Goal: Information Seeking & Learning: Learn about a topic

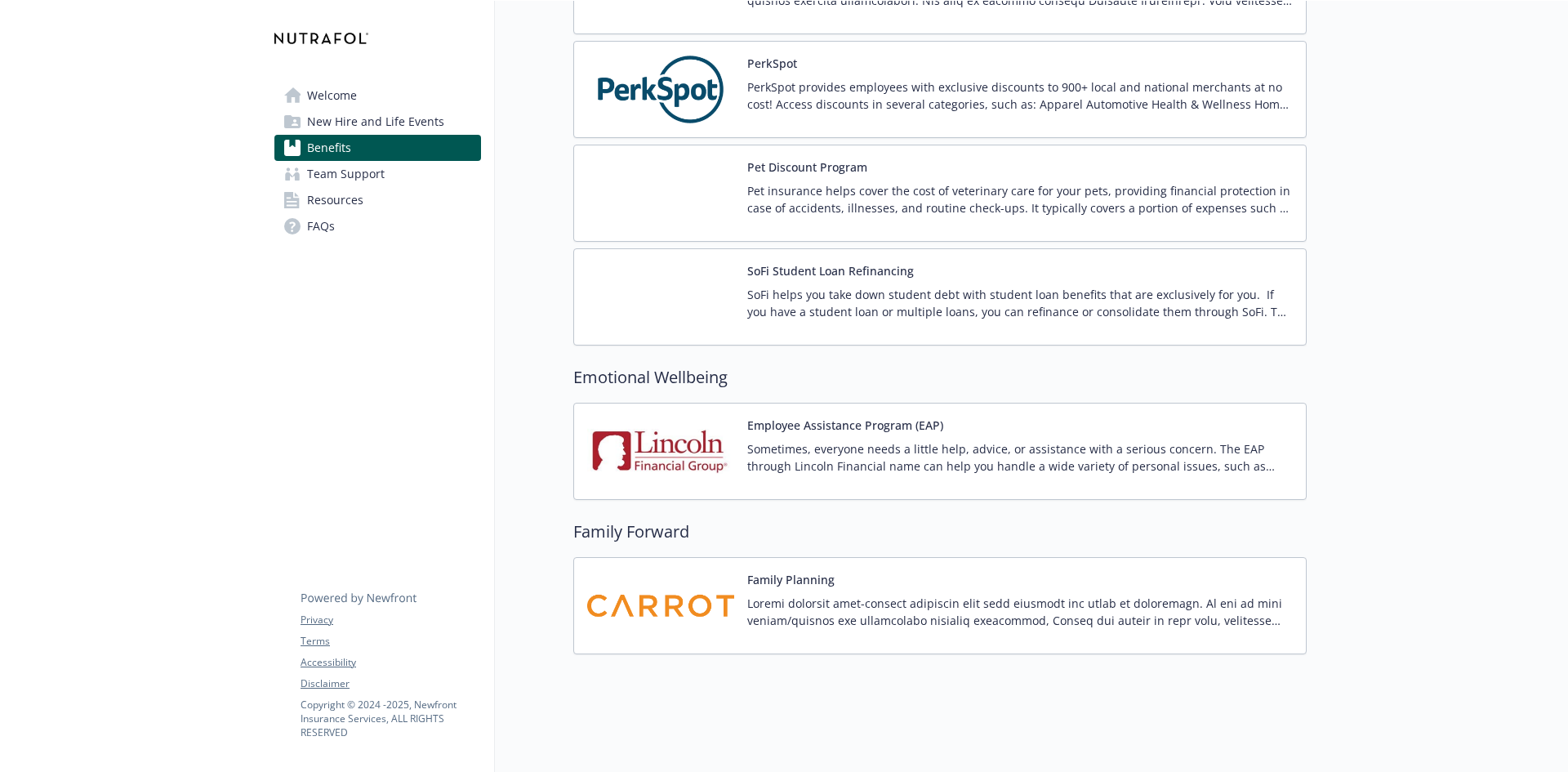
scroll to position [3049, 0]
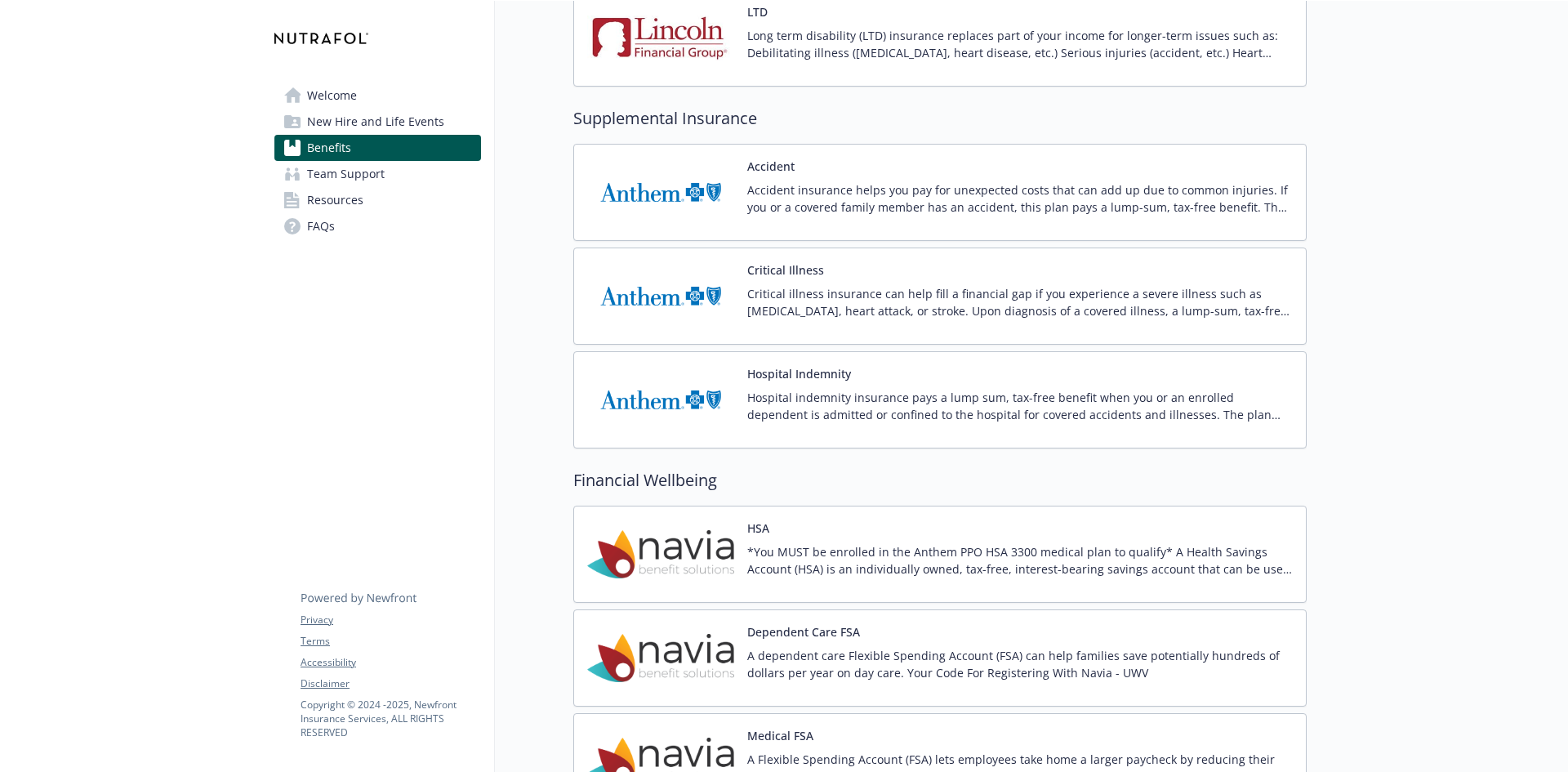
click at [406, 123] on span "New Hire and Life Events" at bounding box center [376, 122] width 138 height 26
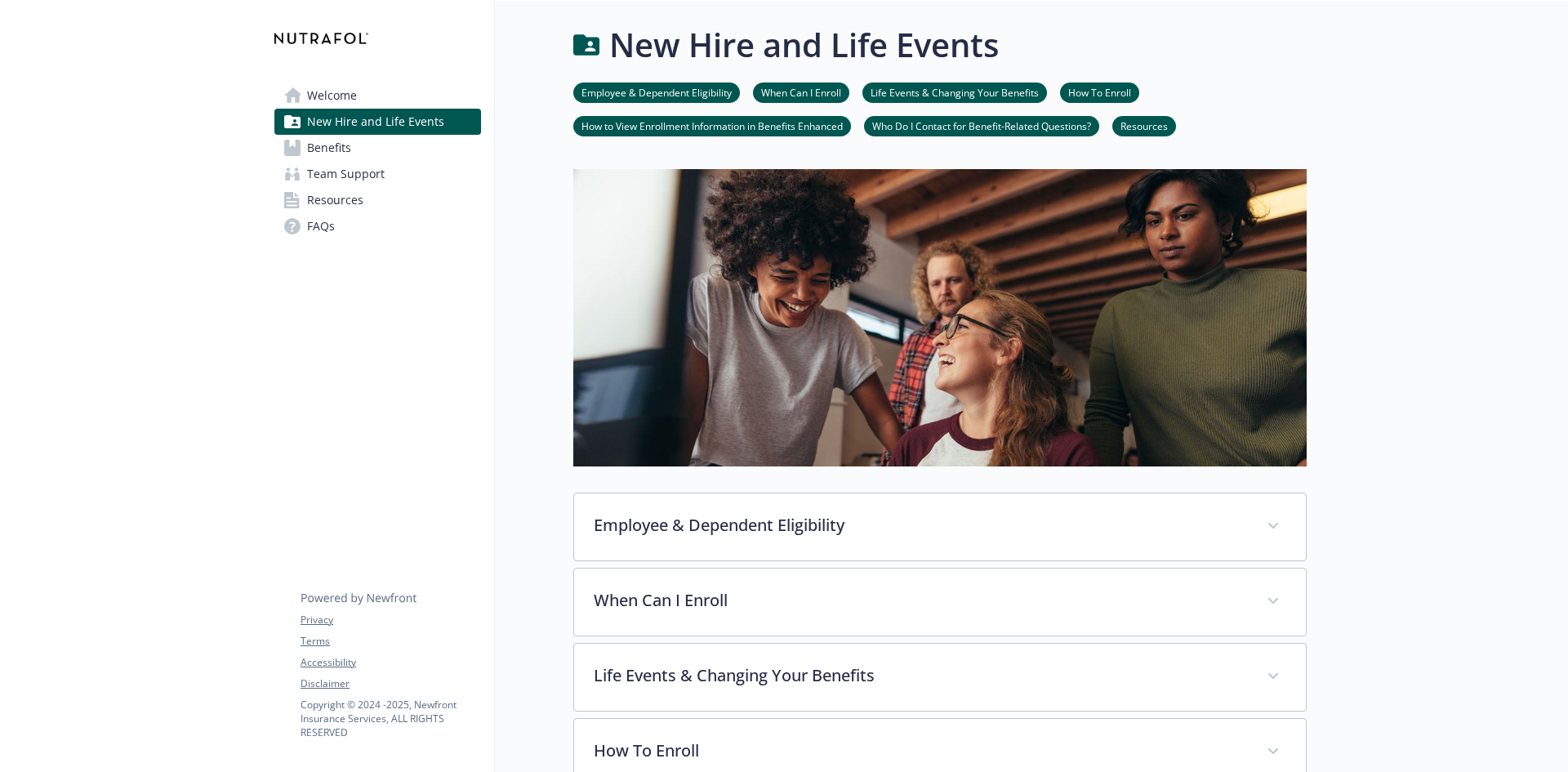
click at [367, 93] on link "Welcome" at bounding box center [377, 96] width 206 height 26
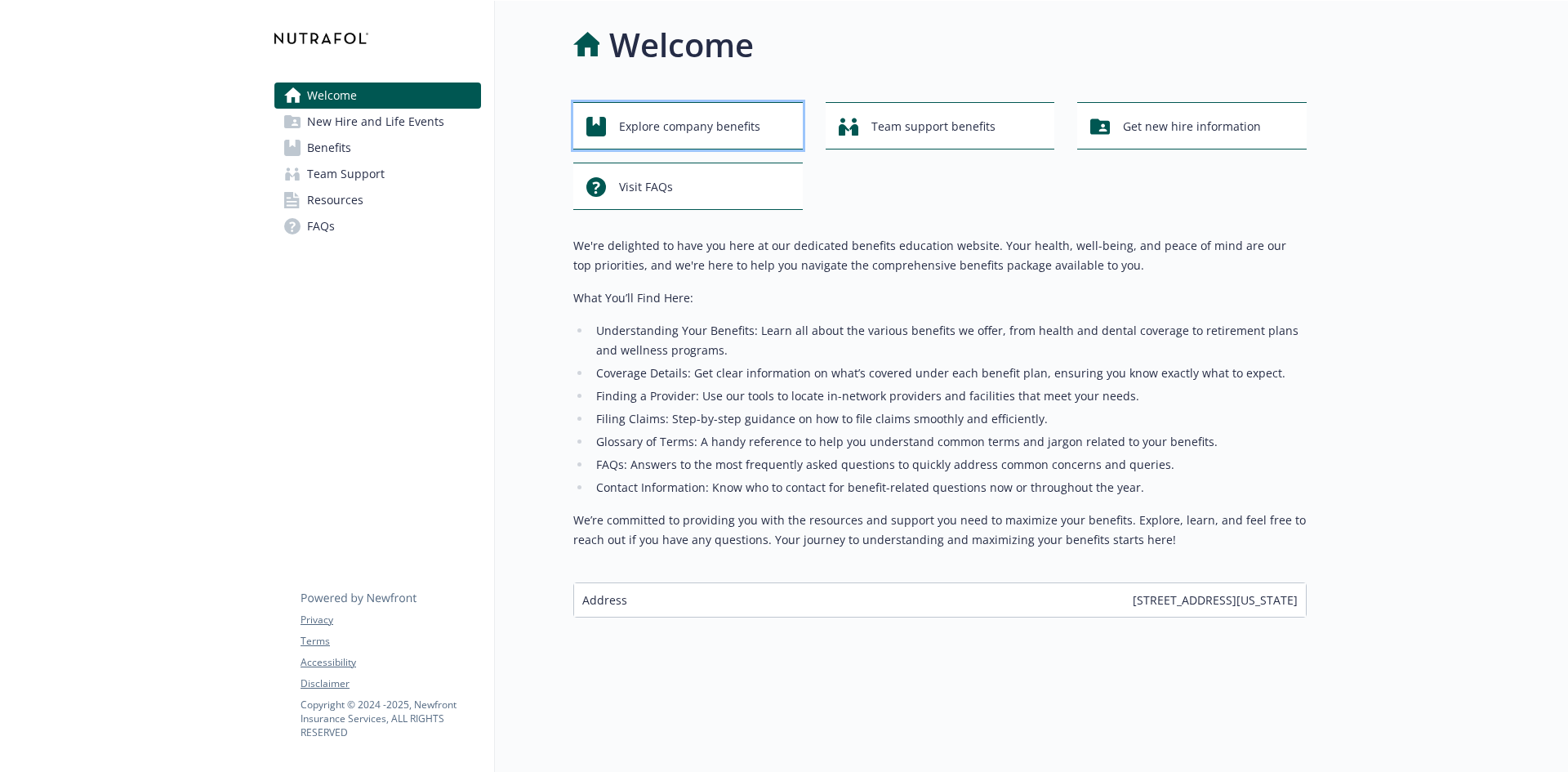
click at [695, 112] on span "Explore company benefits" at bounding box center [690, 126] width 141 height 31
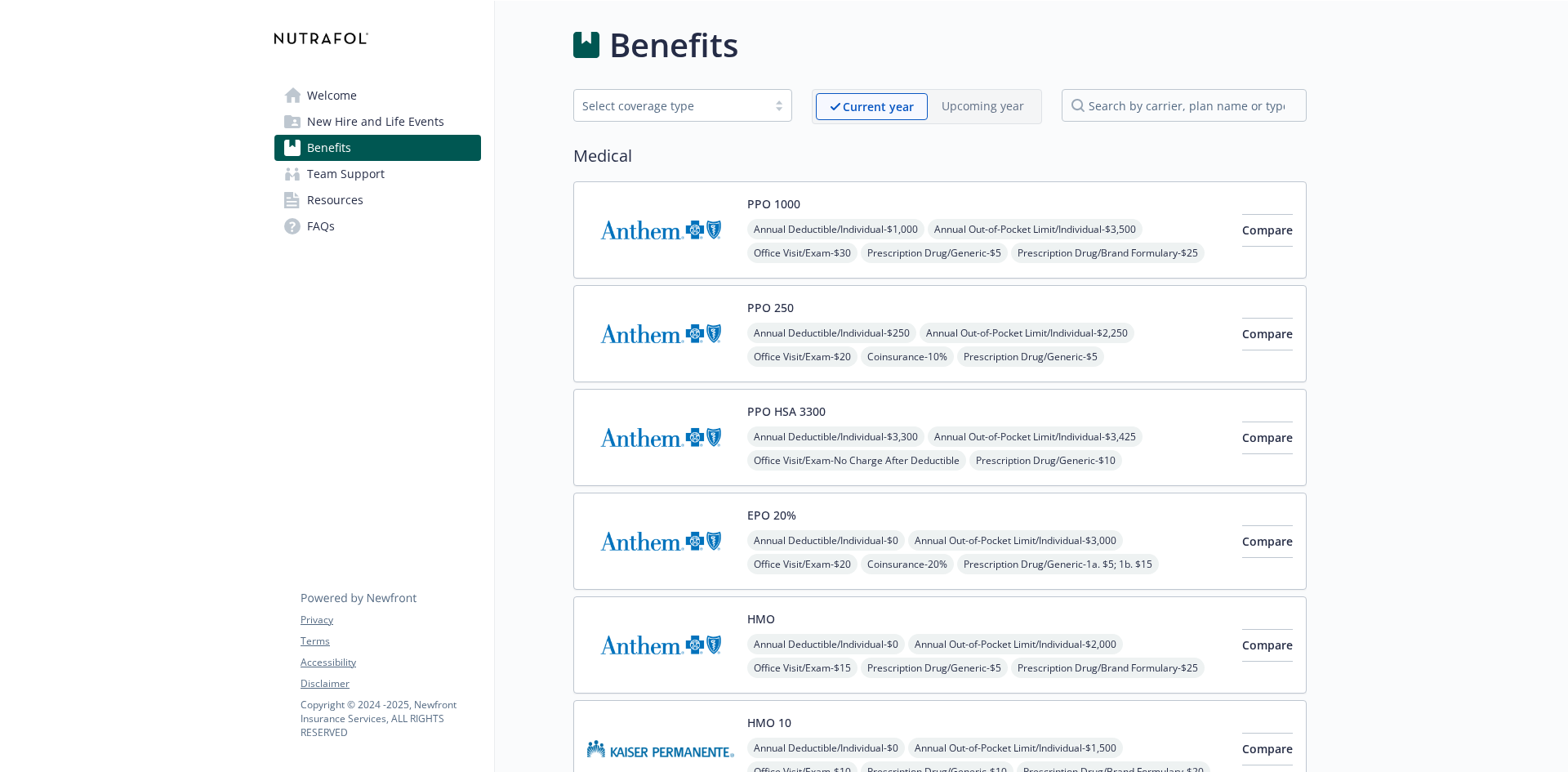
click at [392, 102] on link "Welcome" at bounding box center [377, 96] width 206 height 26
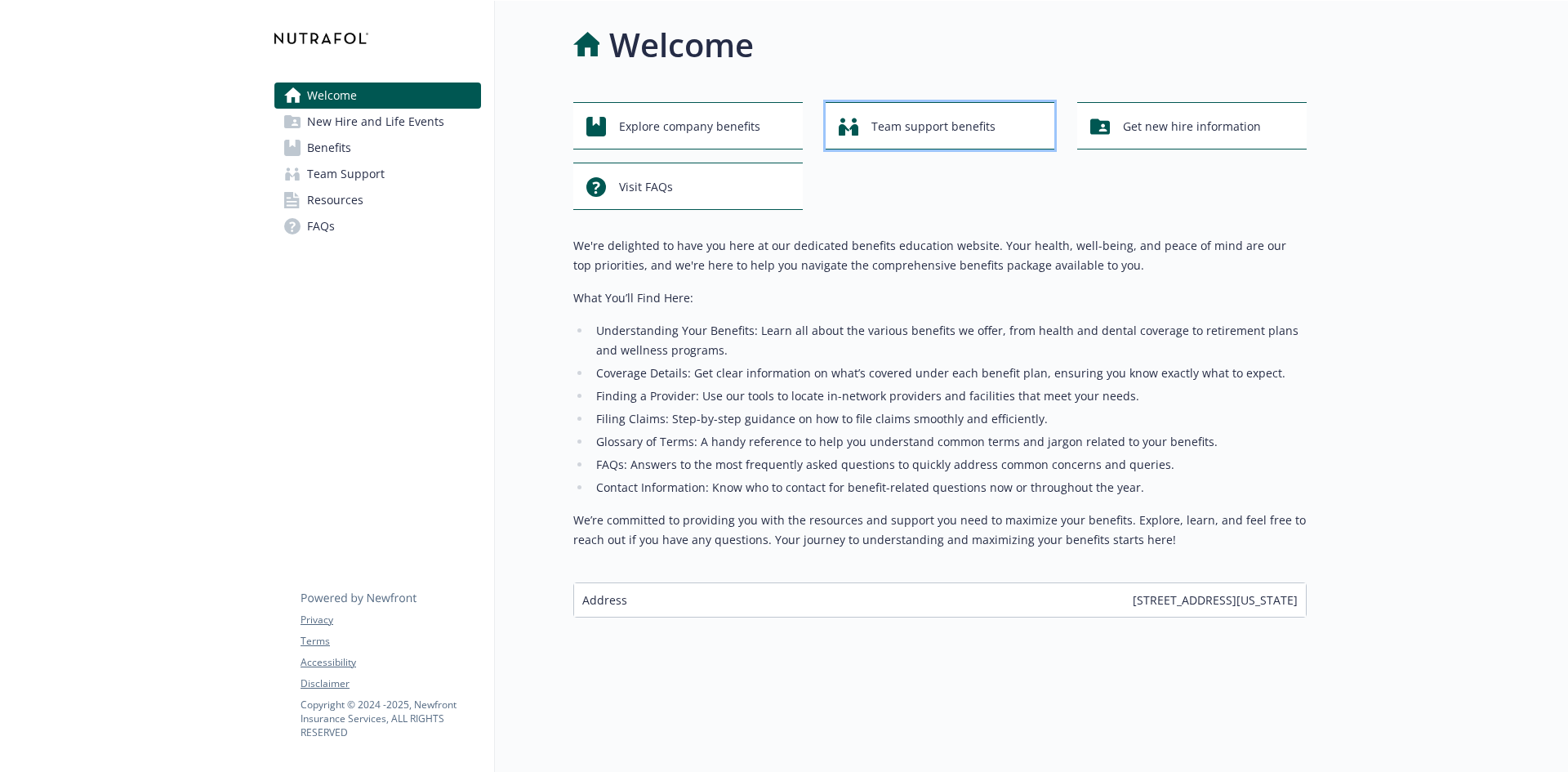
click at [966, 125] on span "Team support benefits" at bounding box center [933, 126] width 124 height 31
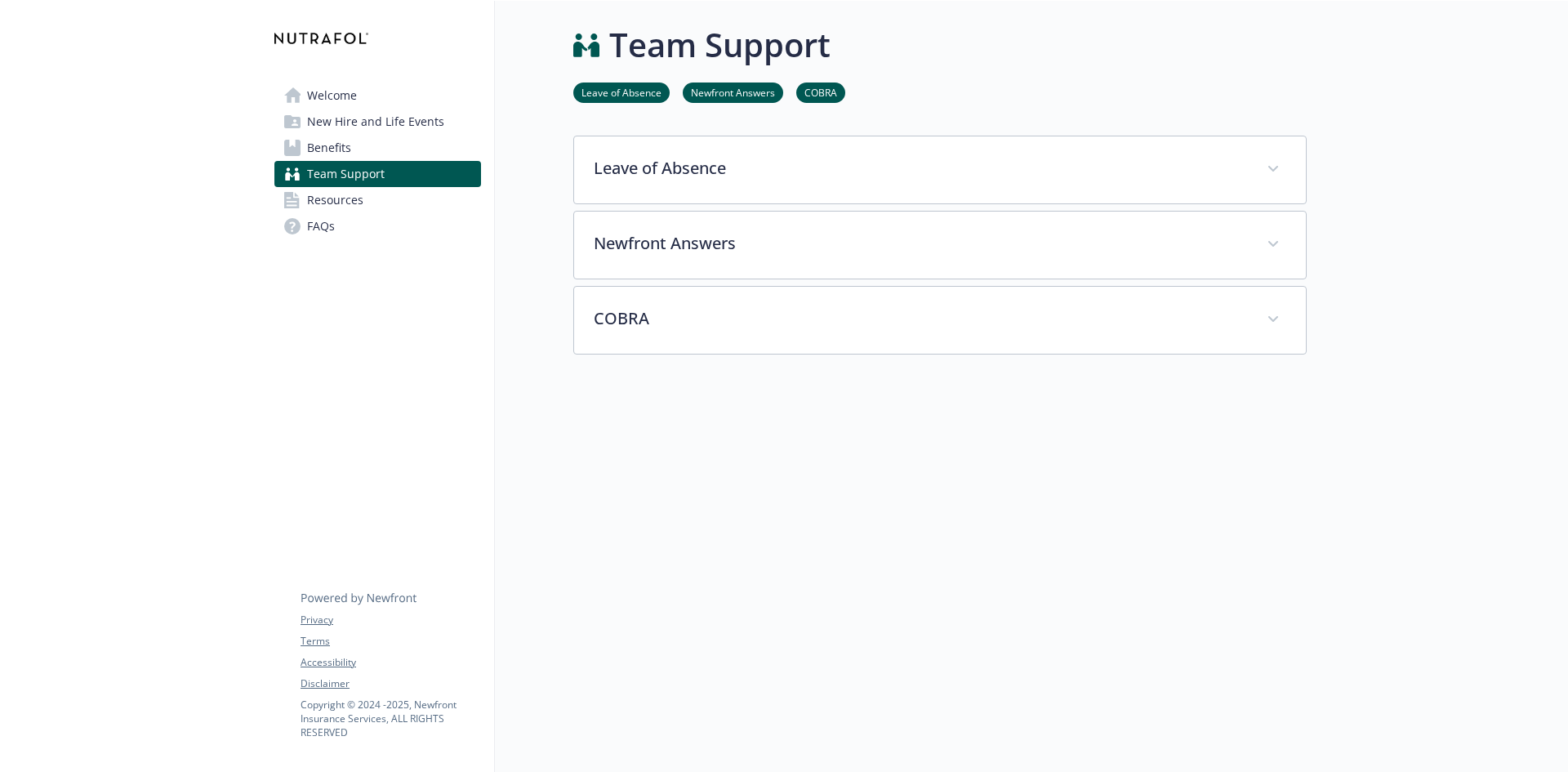
click at [427, 98] on link "Welcome" at bounding box center [377, 96] width 206 height 26
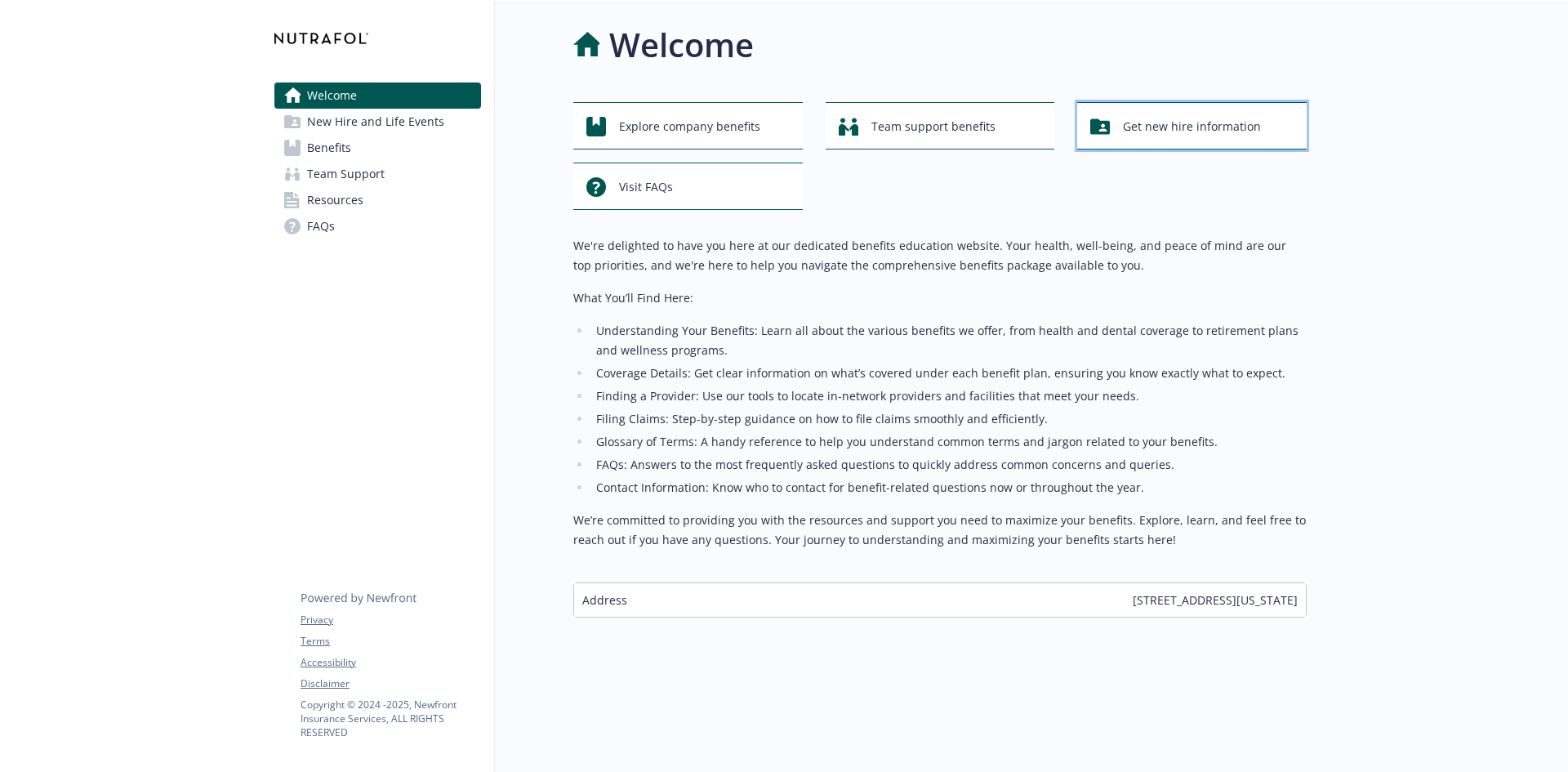
click at [1208, 124] on span "Get new hire information" at bounding box center [1192, 126] width 138 height 31
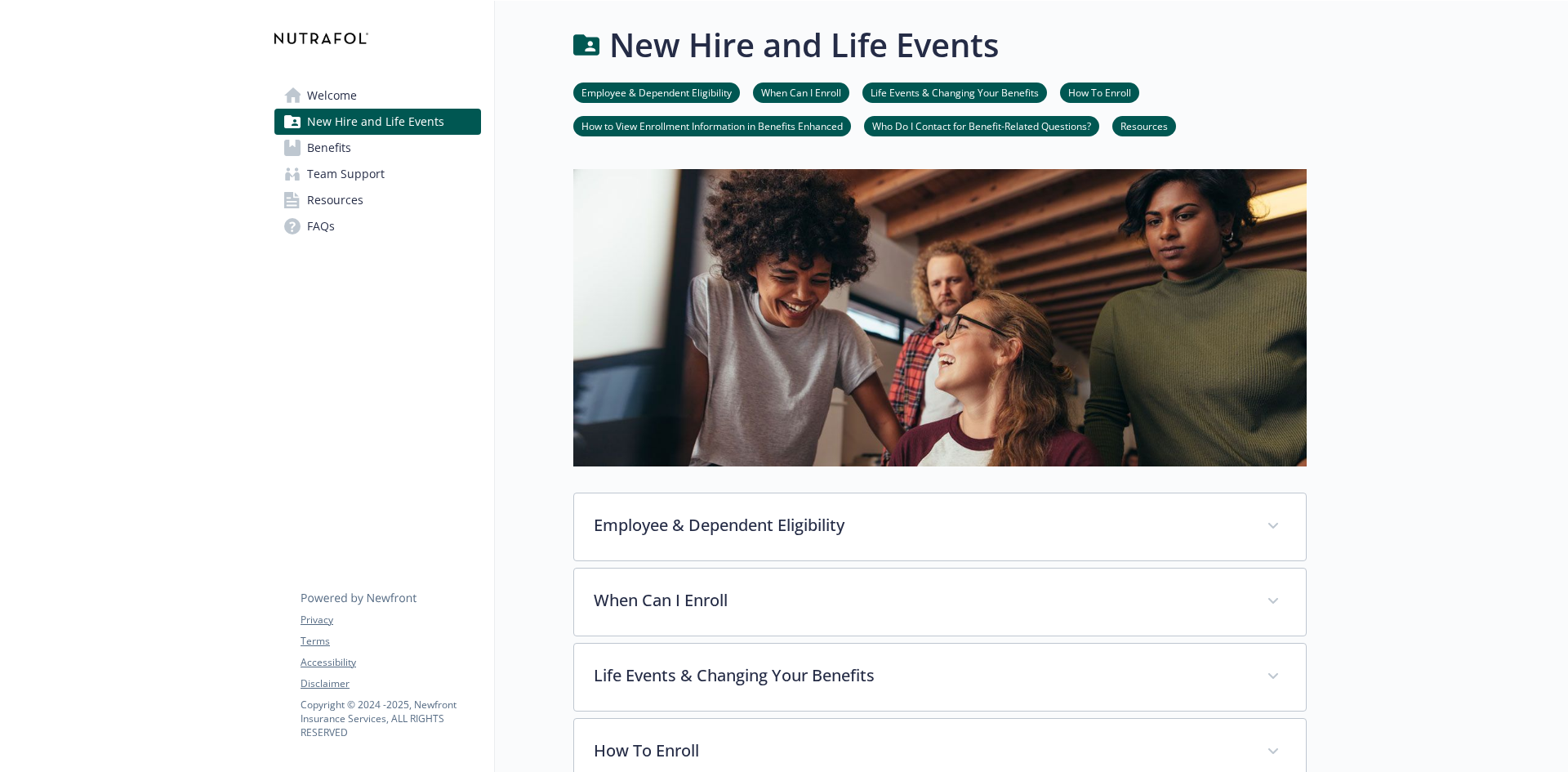
click at [342, 97] on span "Welcome" at bounding box center [332, 96] width 50 height 26
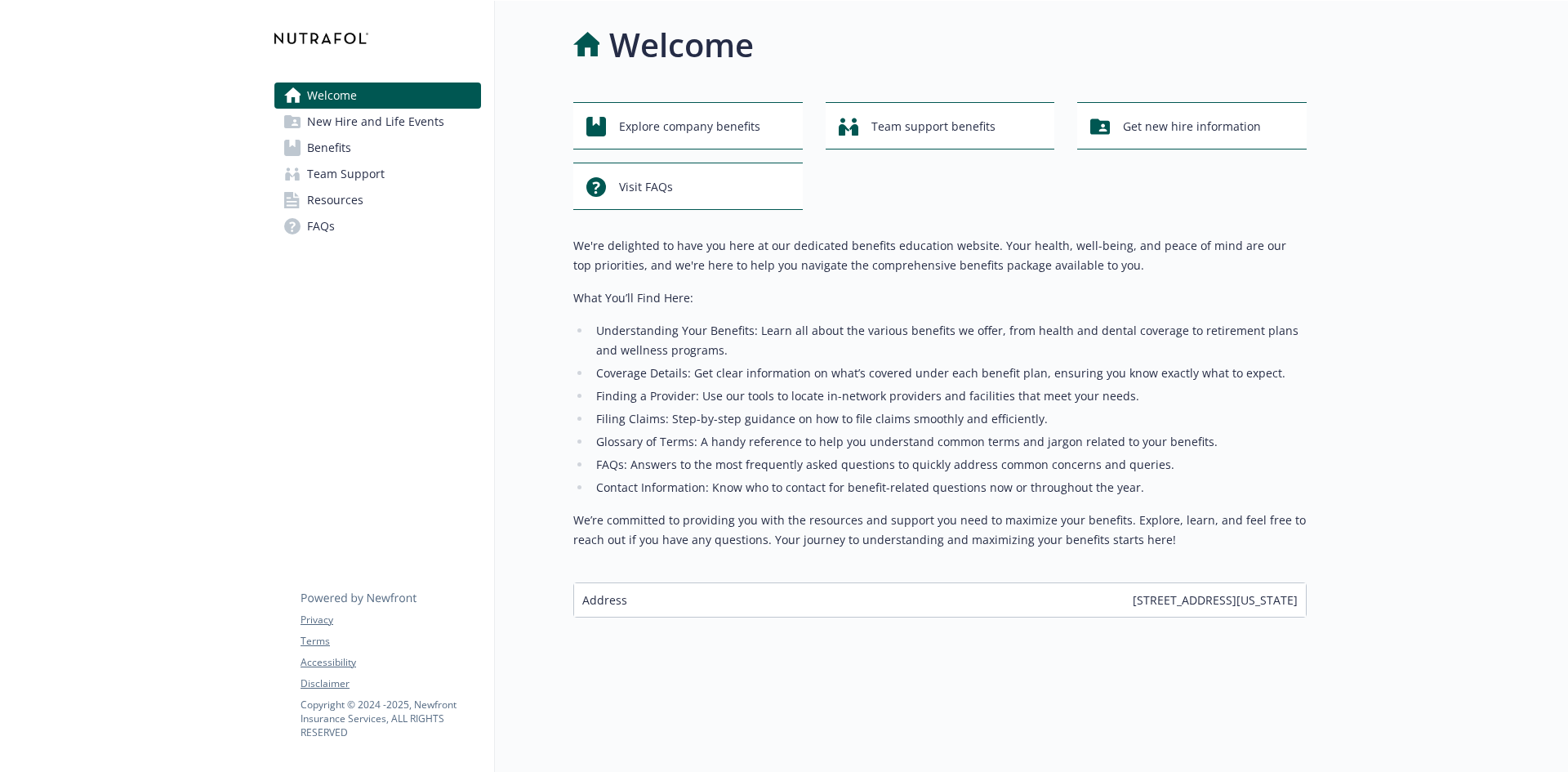
click at [410, 119] on span "New Hire and Life Events" at bounding box center [376, 122] width 138 height 26
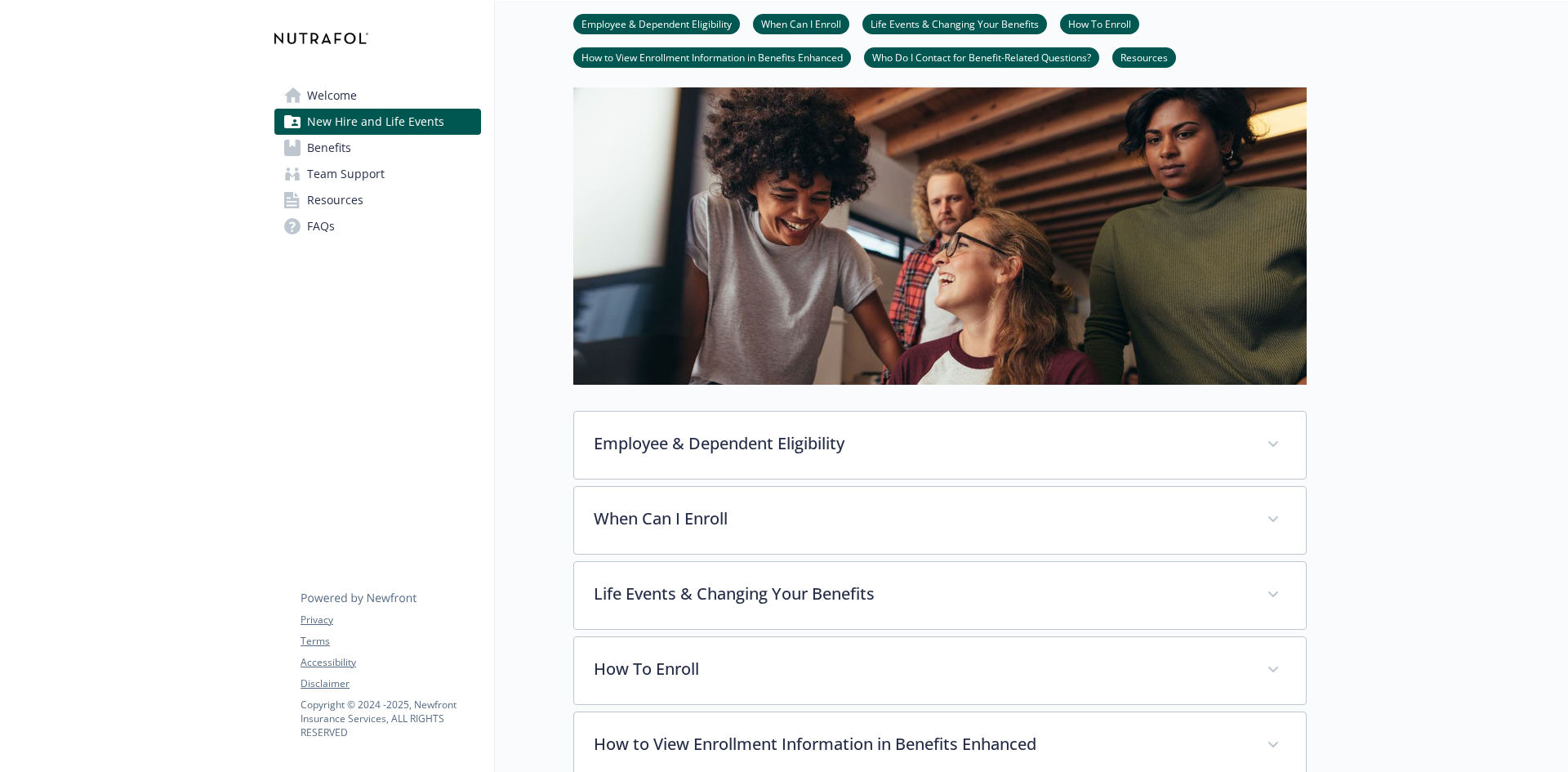
scroll to position [40, 0]
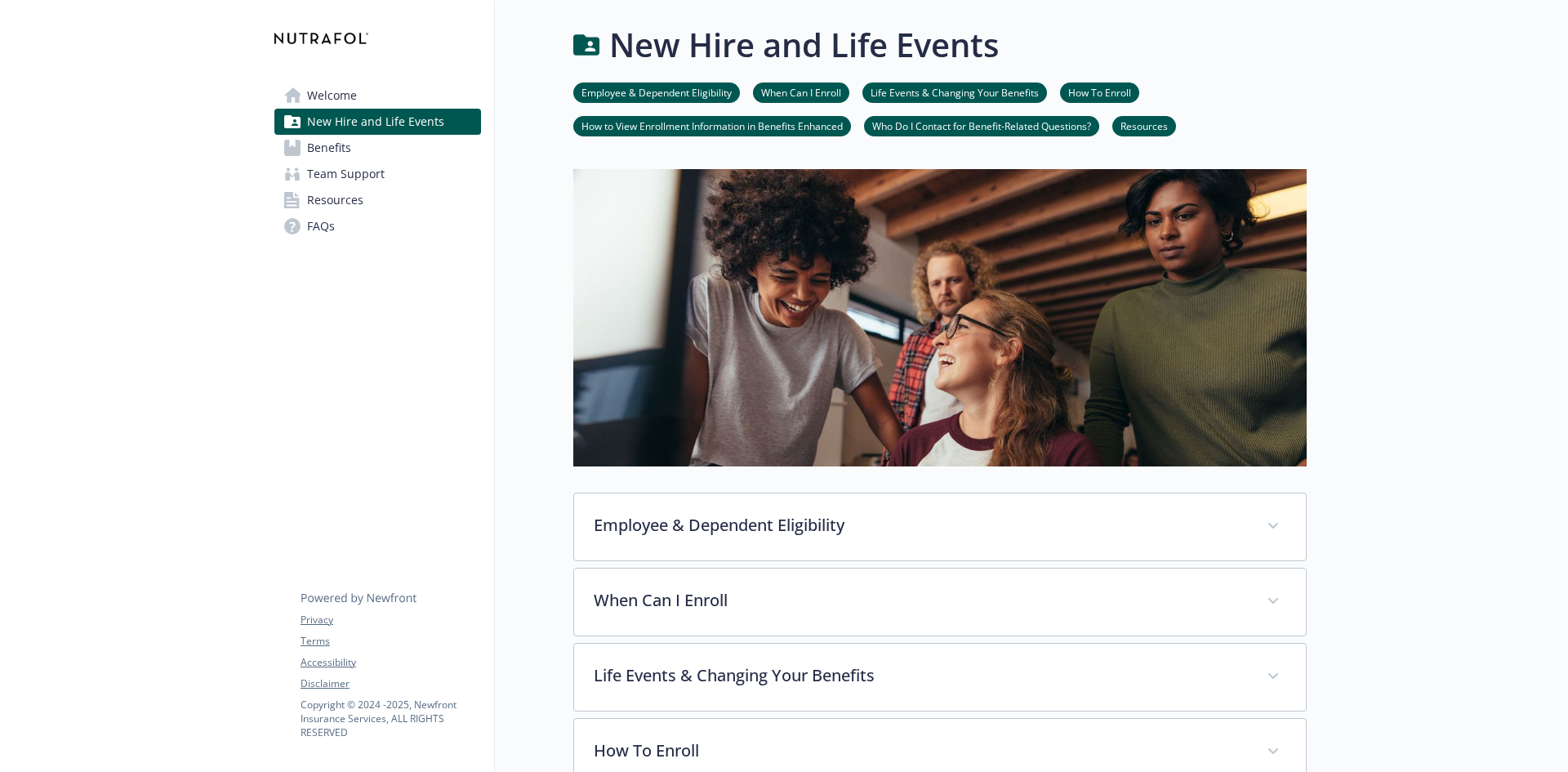
click at [632, 90] on link "Employee & Dependent Eligibility" at bounding box center [656, 91] width 167 height 15
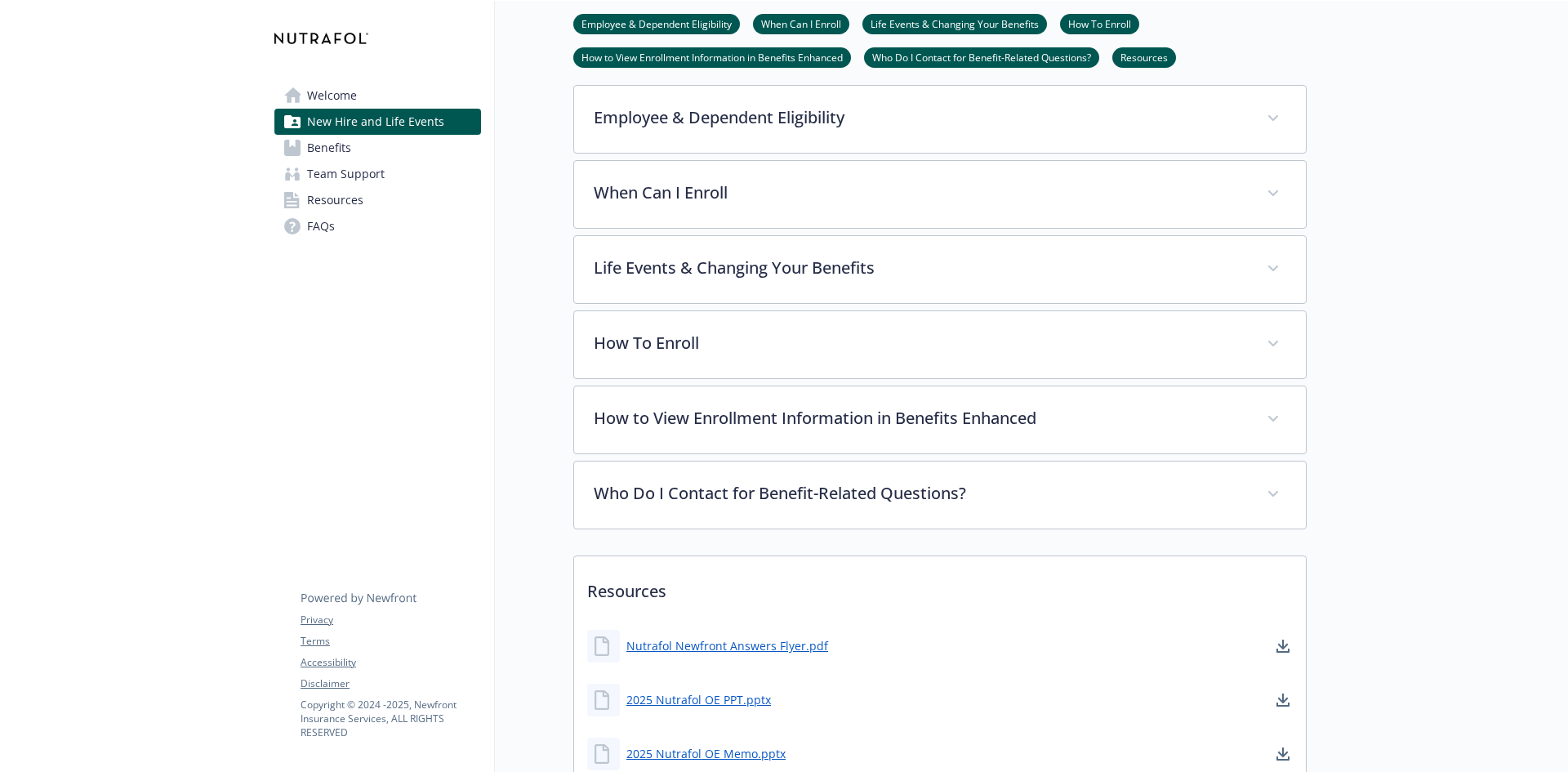
scroll to position [408, 12]
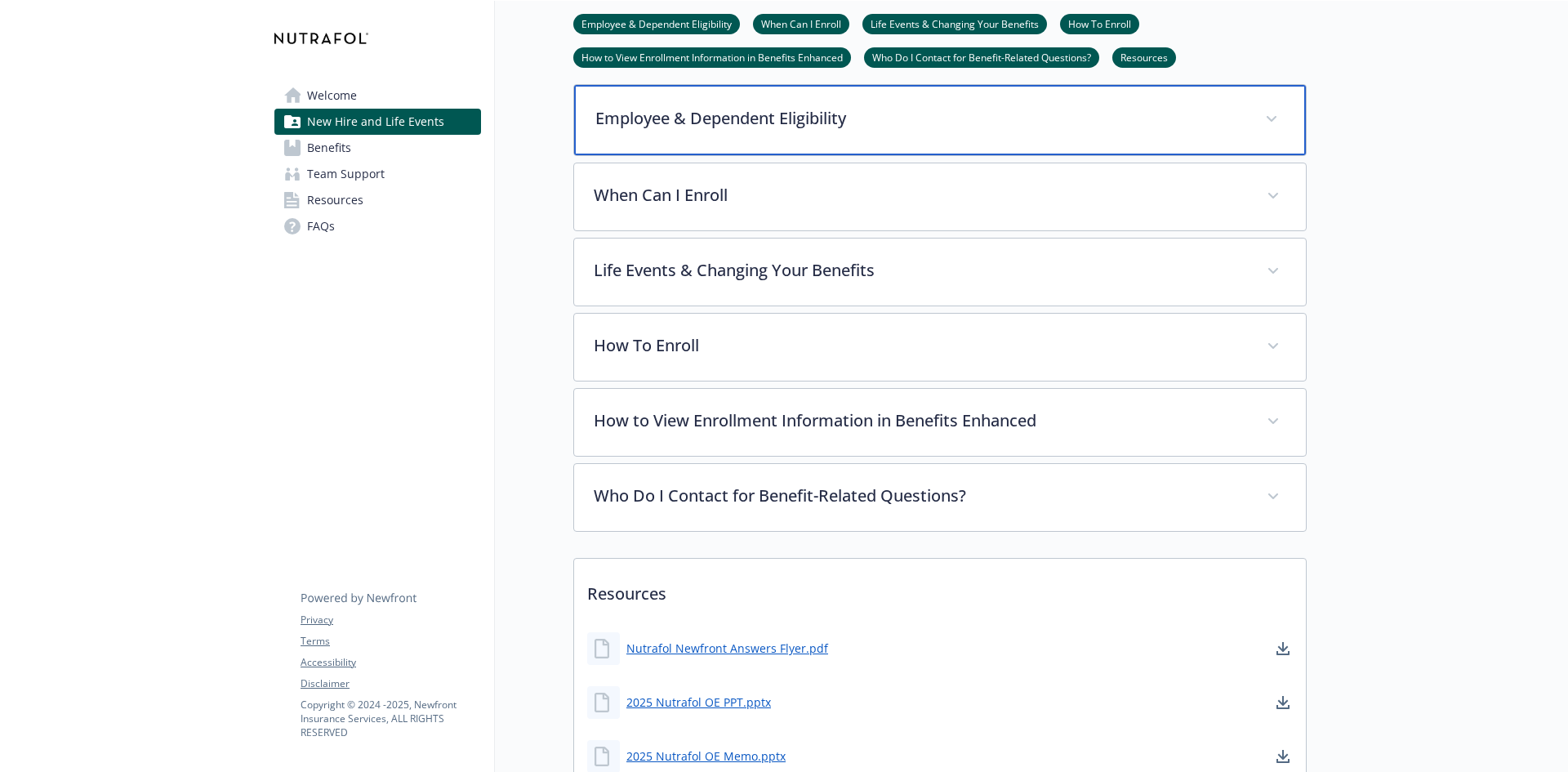
click at [738, 128] on p "Employee & Dependent Eligibility" at bounding box center [921, 119] width 651 height 25
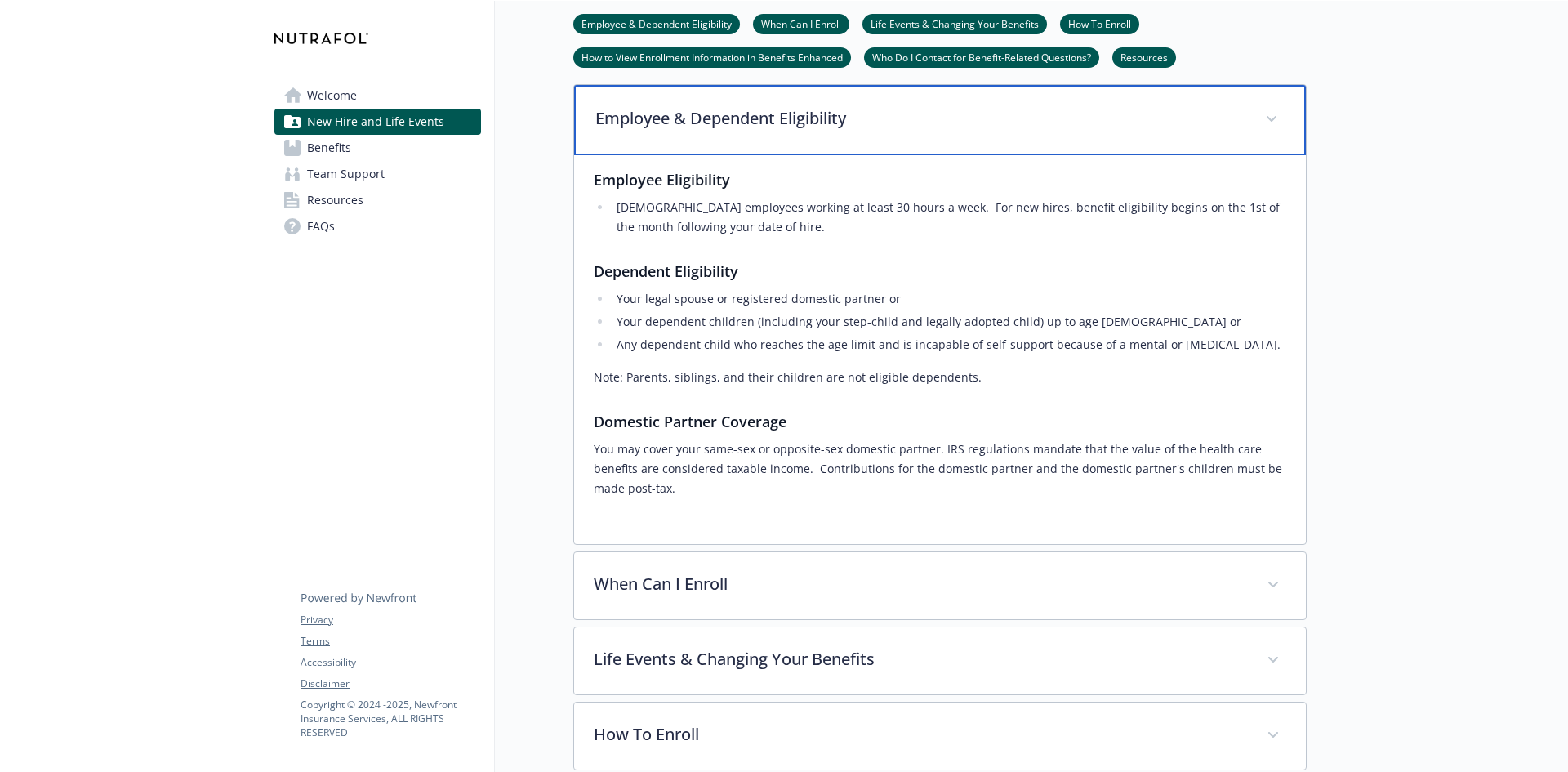
scroll to position [490, 12]
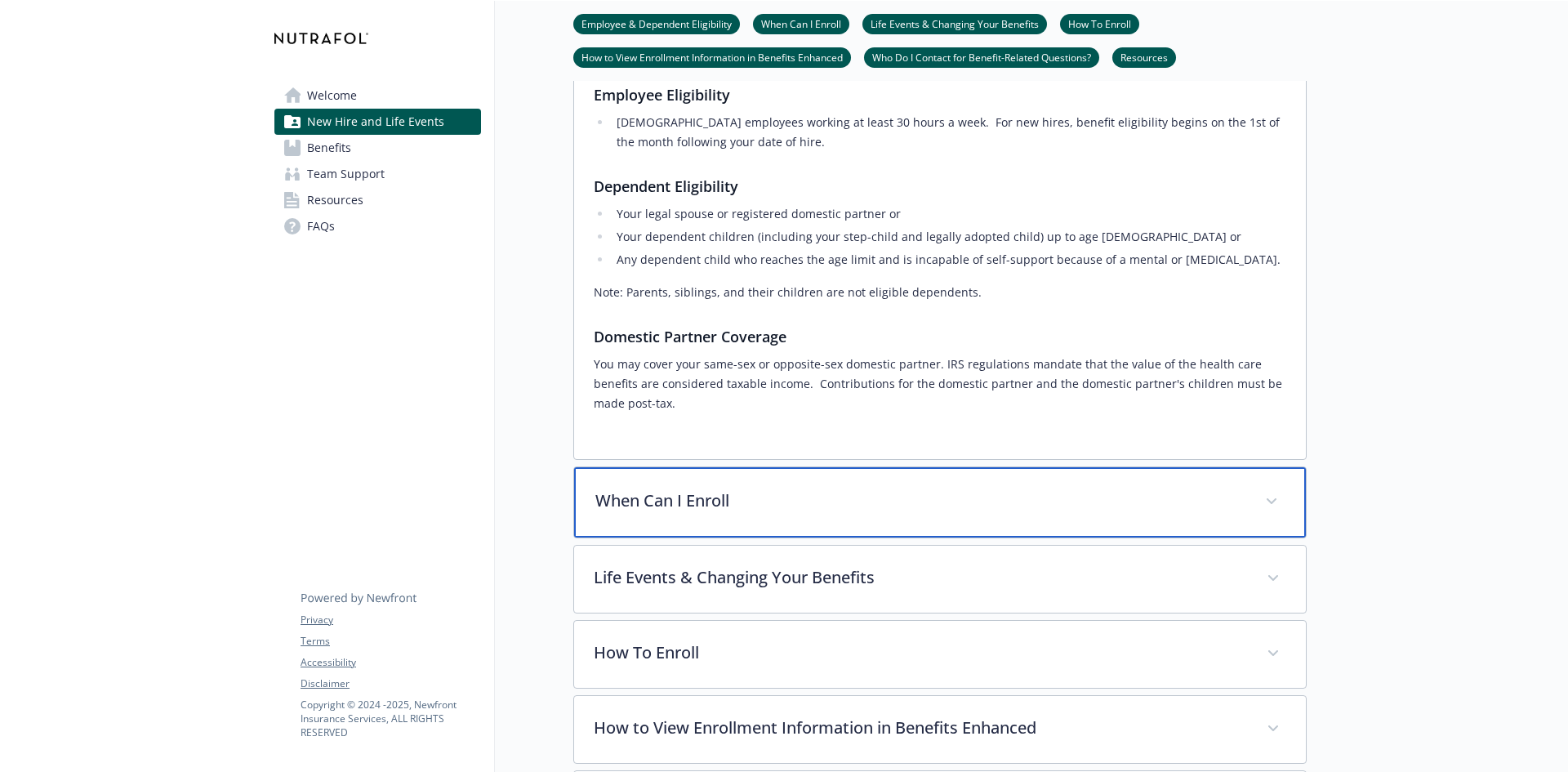
click at [866, 524] on div "When Can I Enroll" at bounding box center [940, 502] width 732 height 71
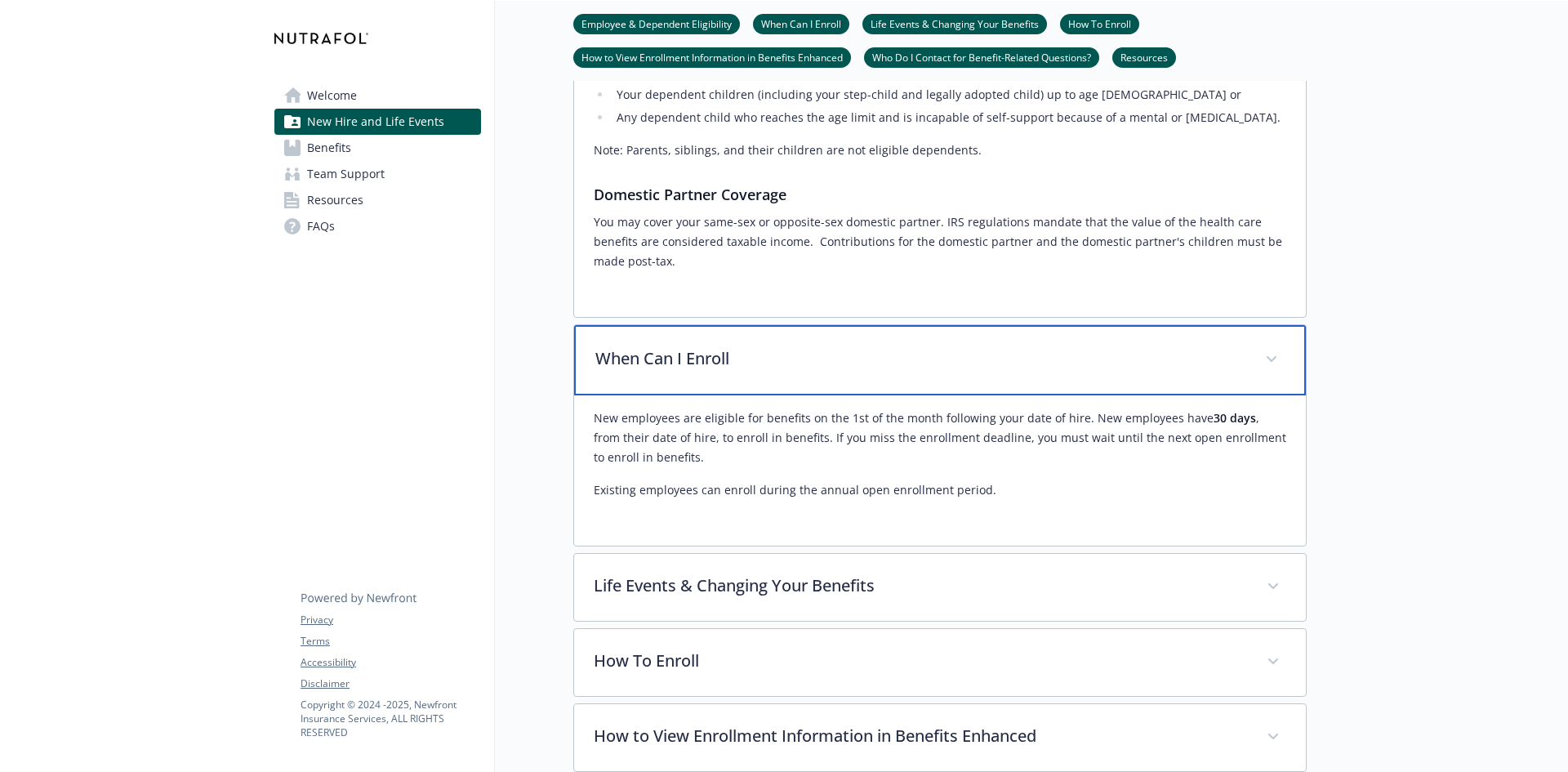
scroll to position [653, 12]
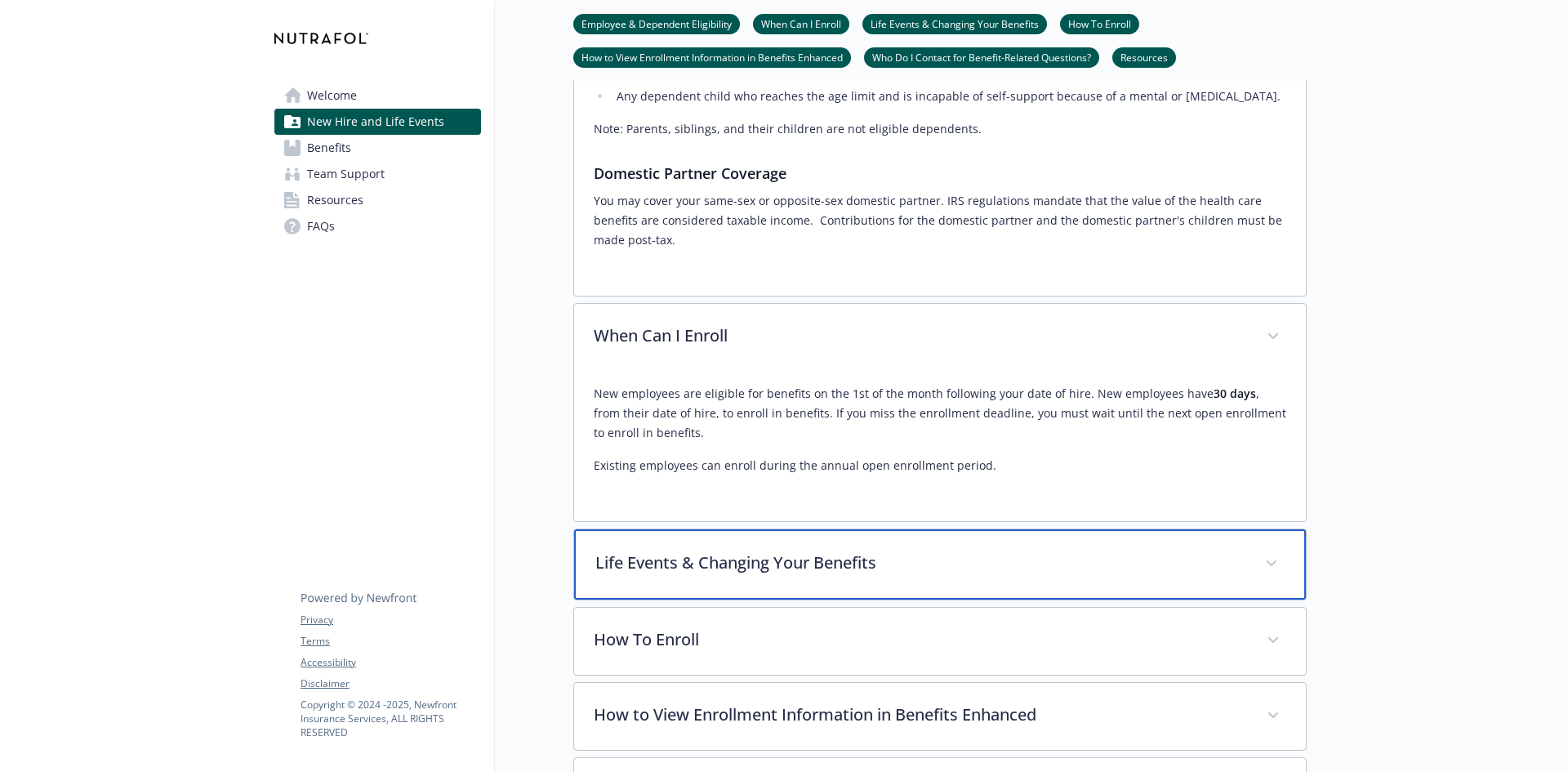
click at [895, 581] on div "Life Events & Changing Your Benefits" at bounding box center [940, 564] width 732 height 71
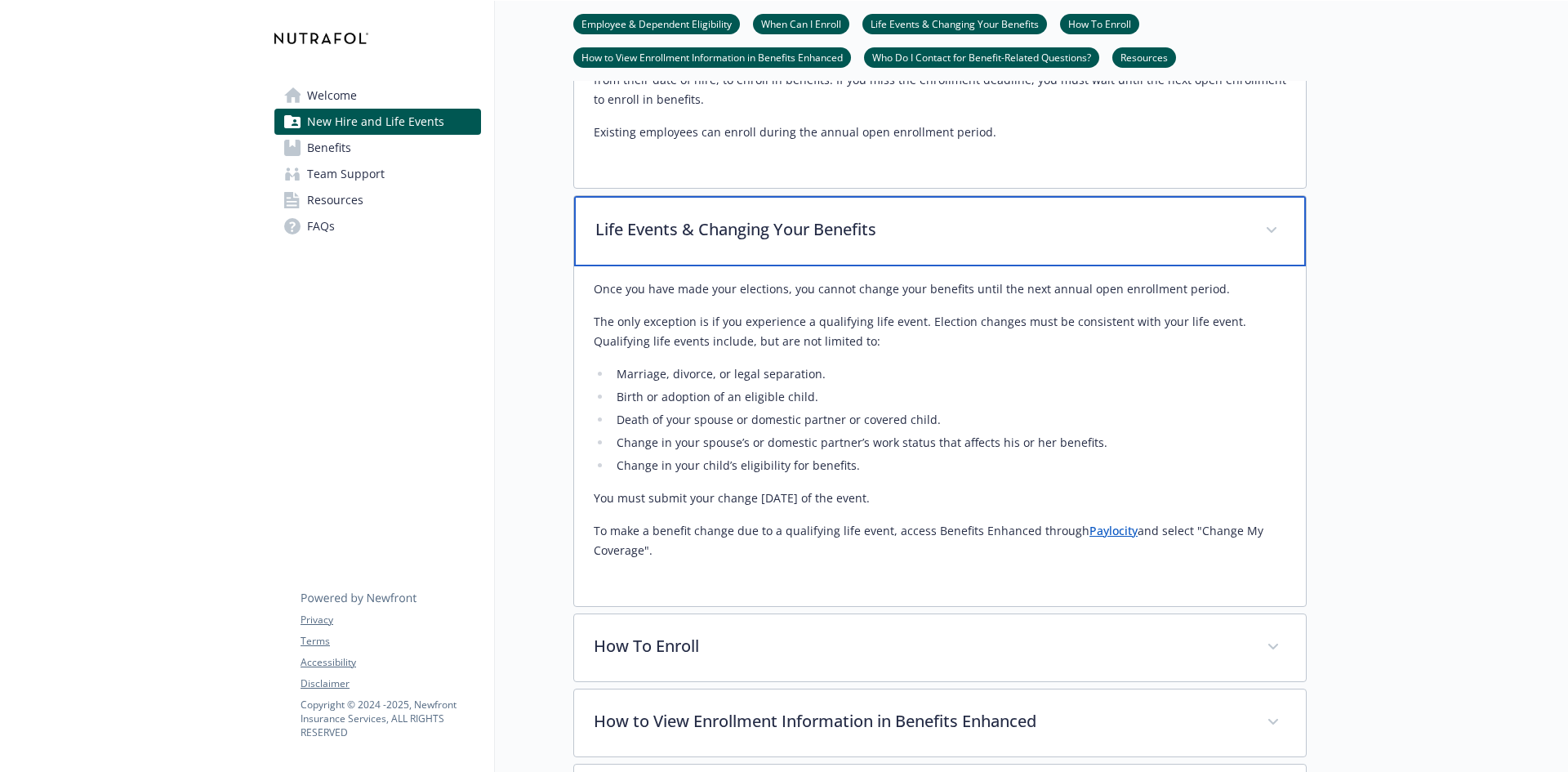
scroll to position [1143, 12]
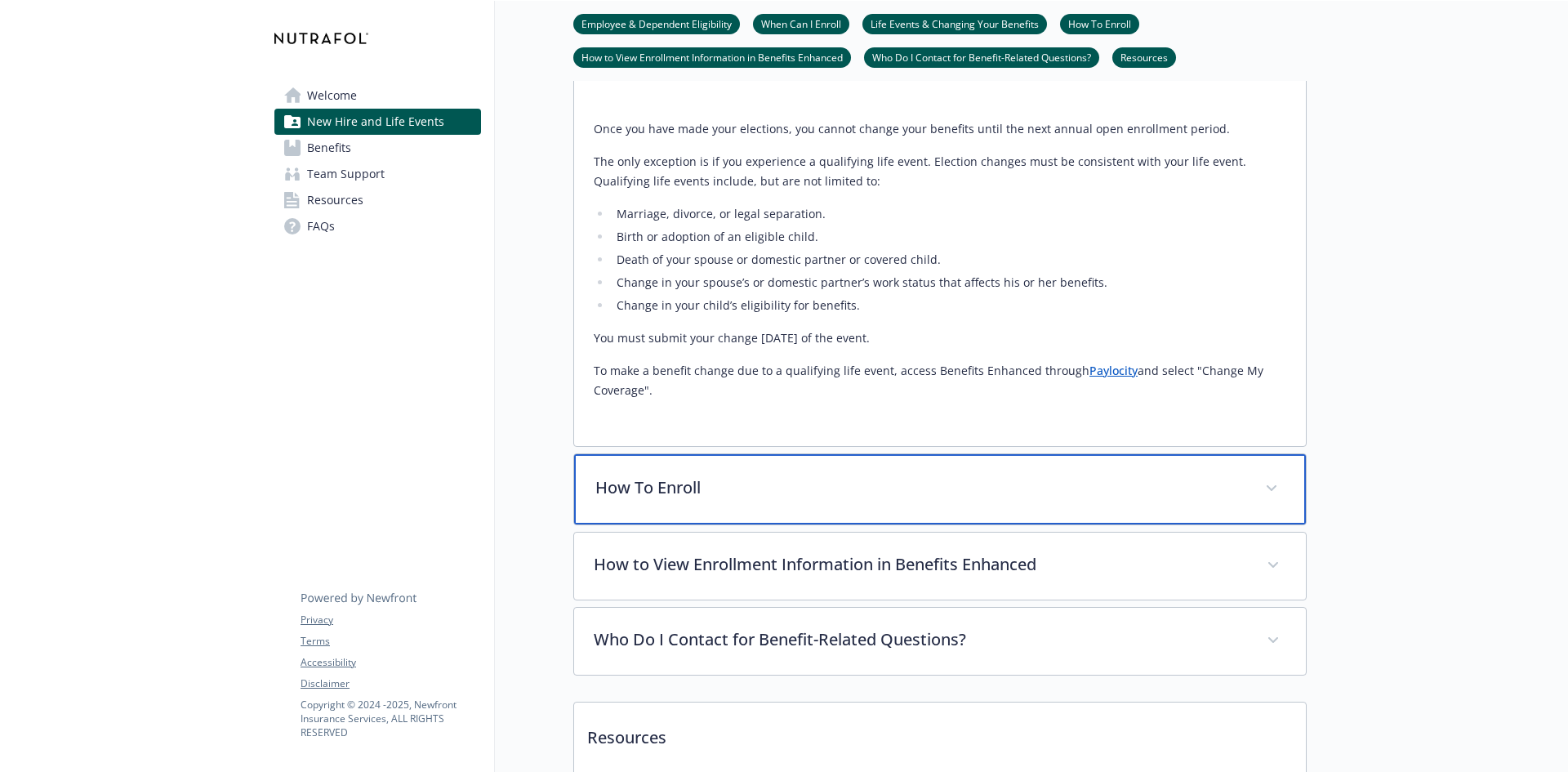
click at [773, 503] on div "How To Enroll" at bounding box center [940, 489] width 732 height 71
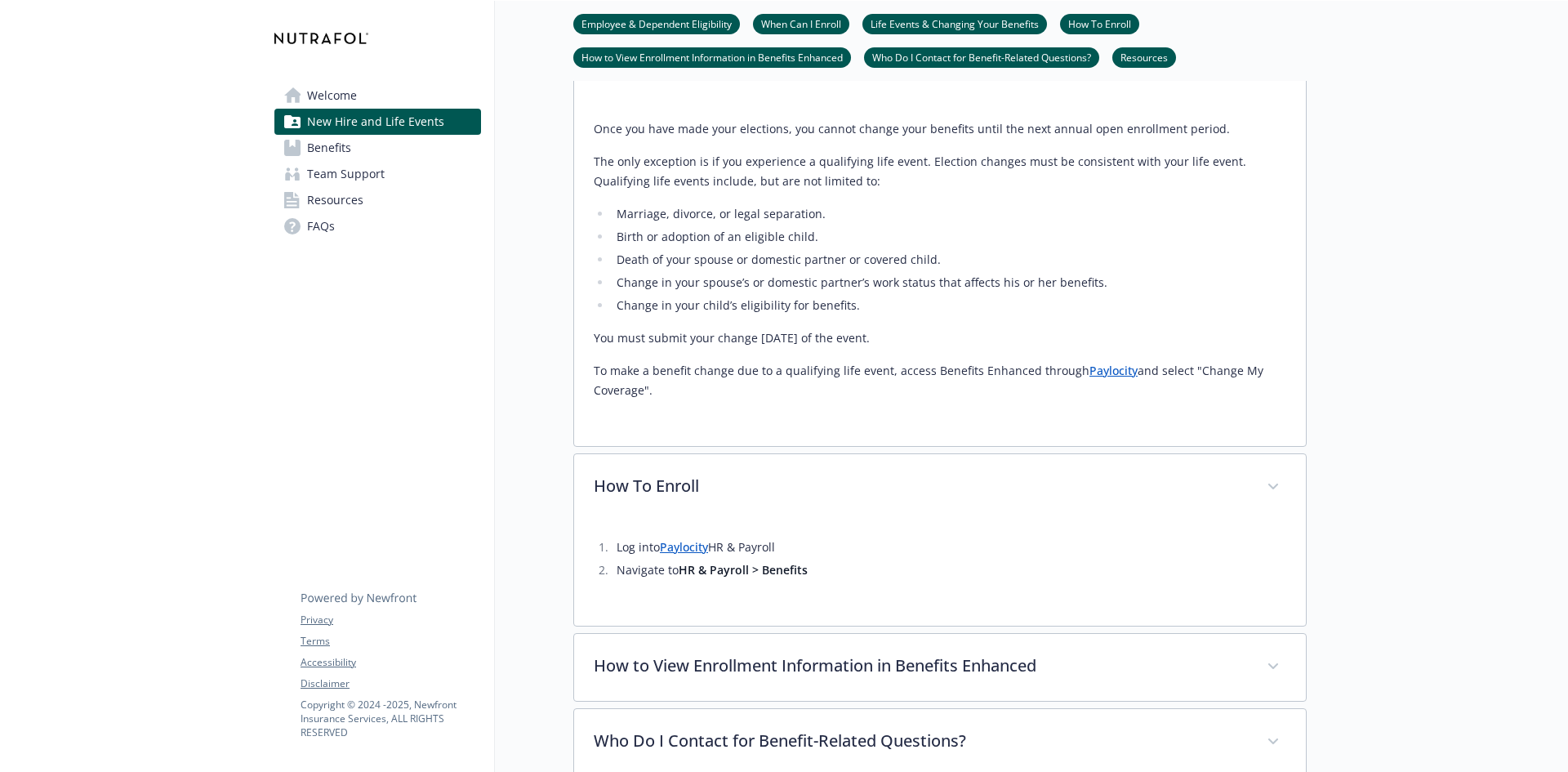
click at [672, 544] on link "Paylocity" at bounding box center [684, 547] width 48 height 15
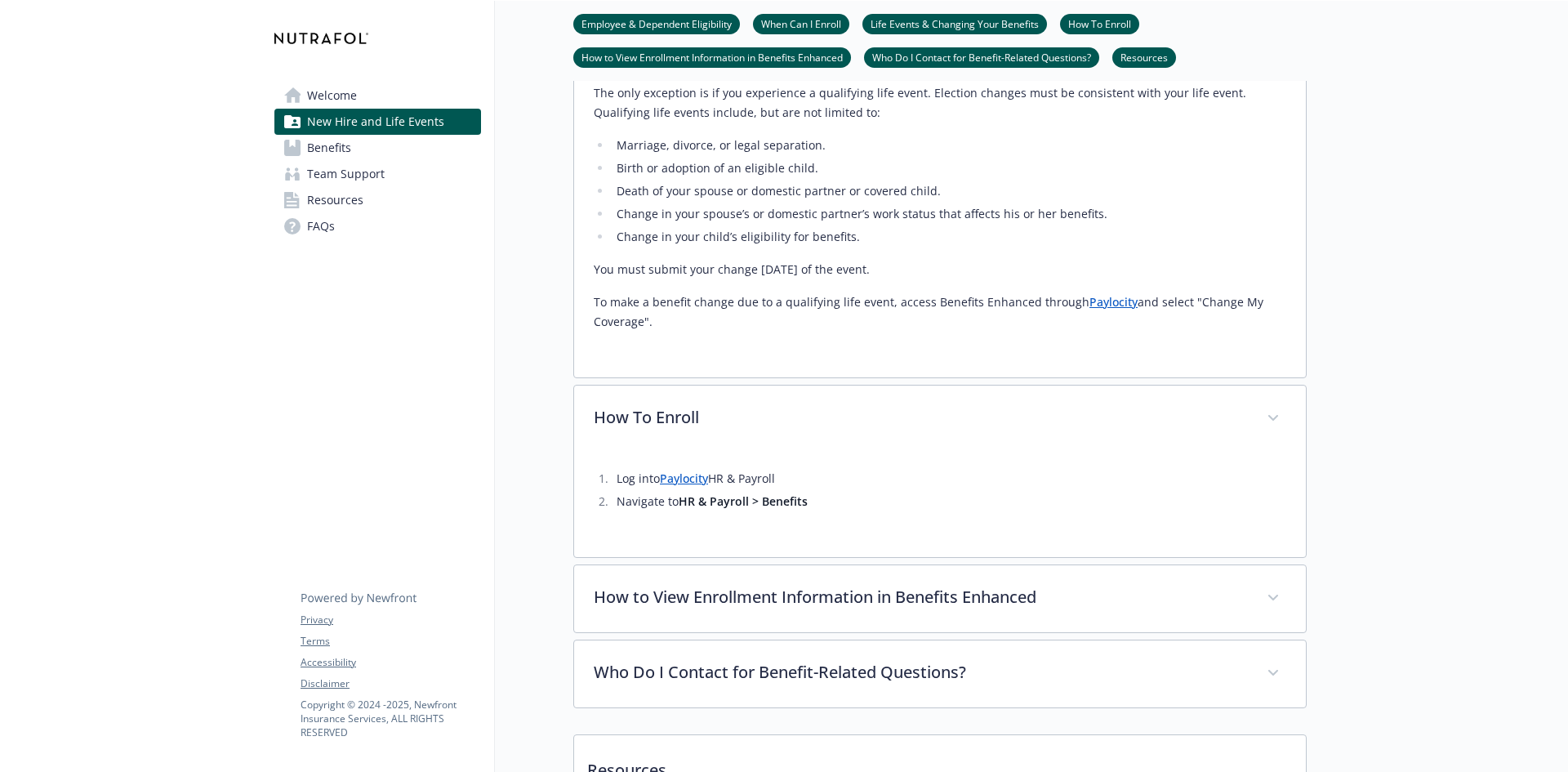
scroll to position [1306, 12]
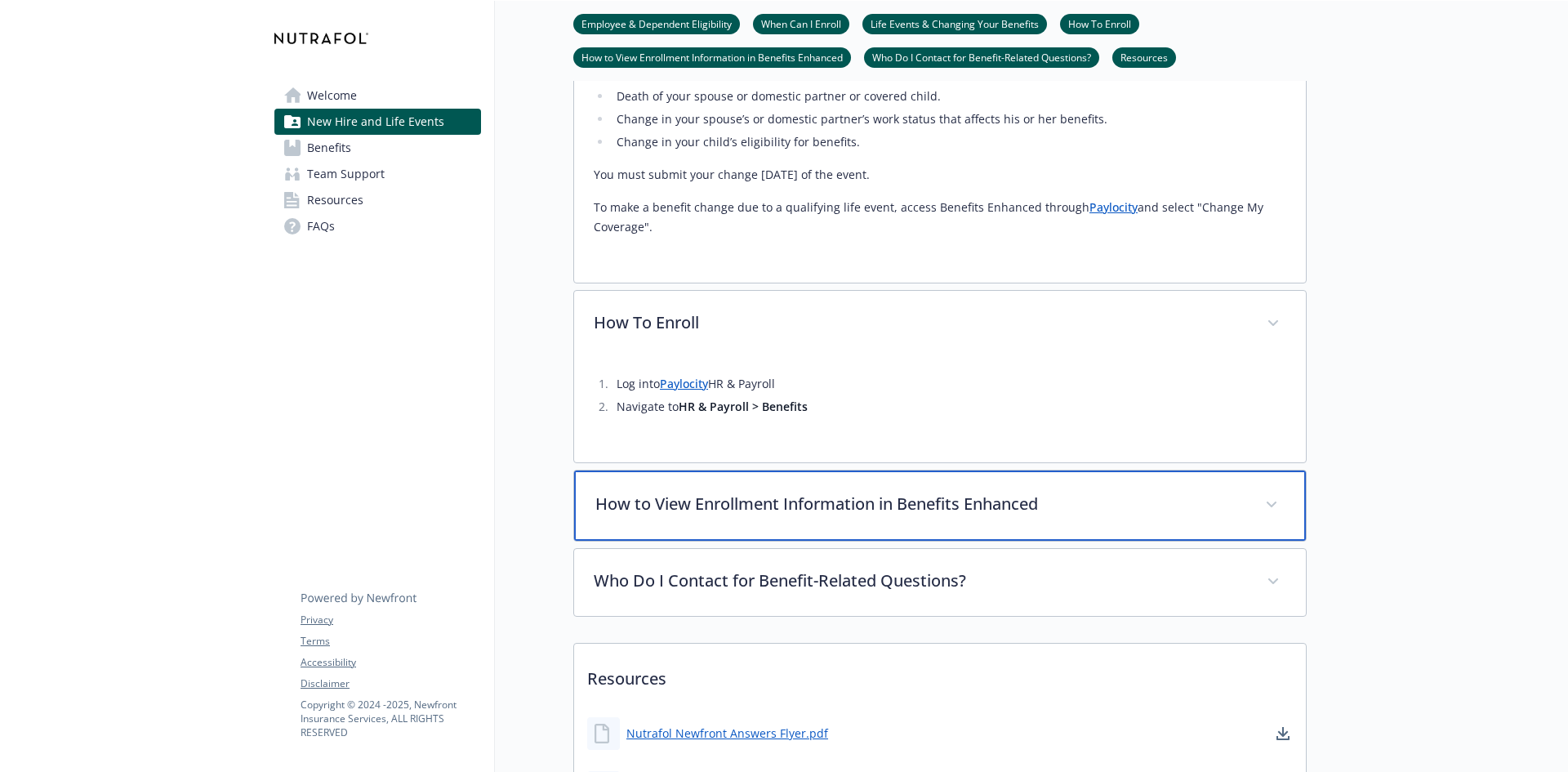
click at [782, 527] on div "How to View Enrollment Information in Benefits Enhanced" at bounding box center [940, 505] width 732 height 71
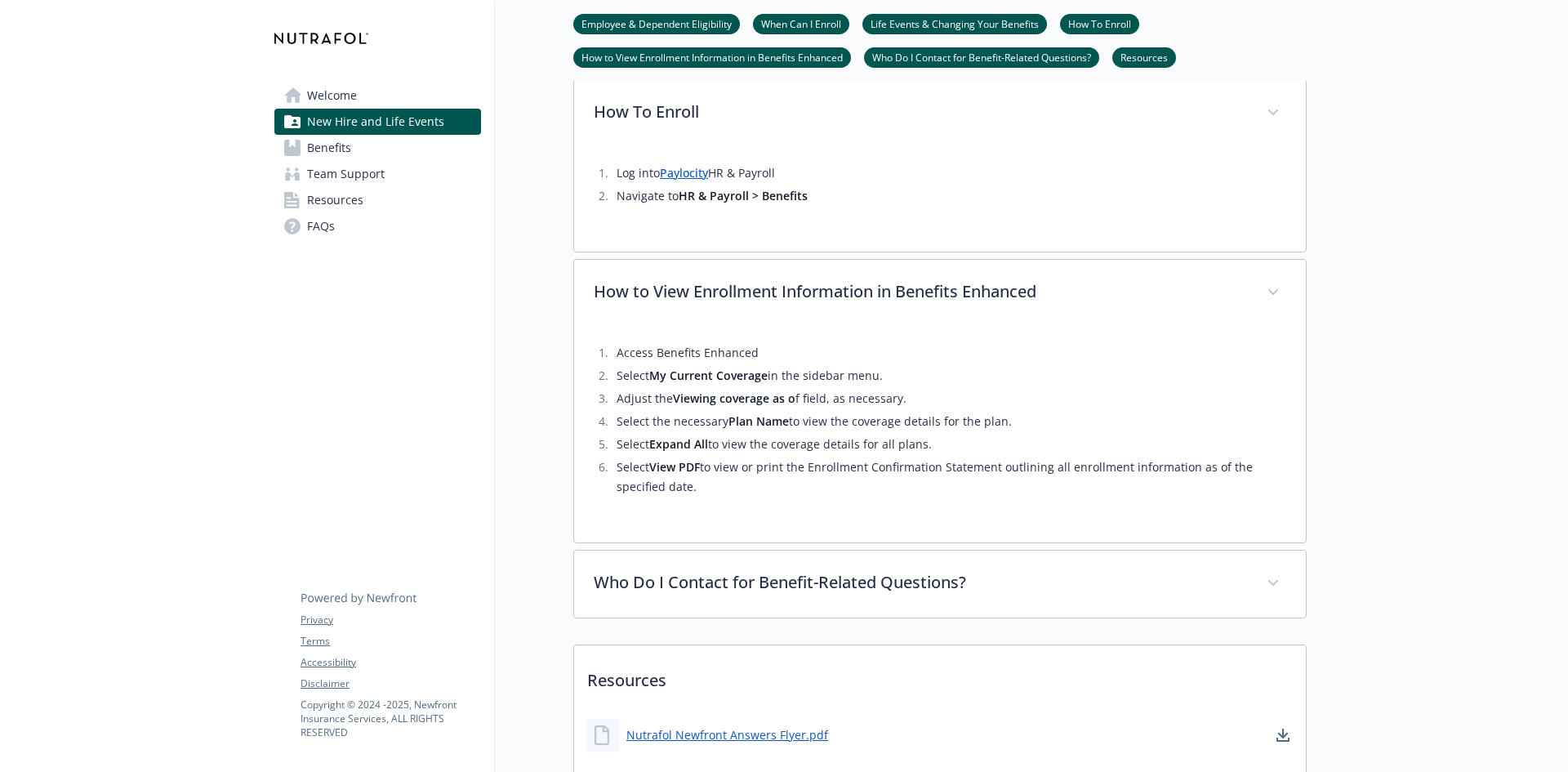
scroll to position [1552, 12]
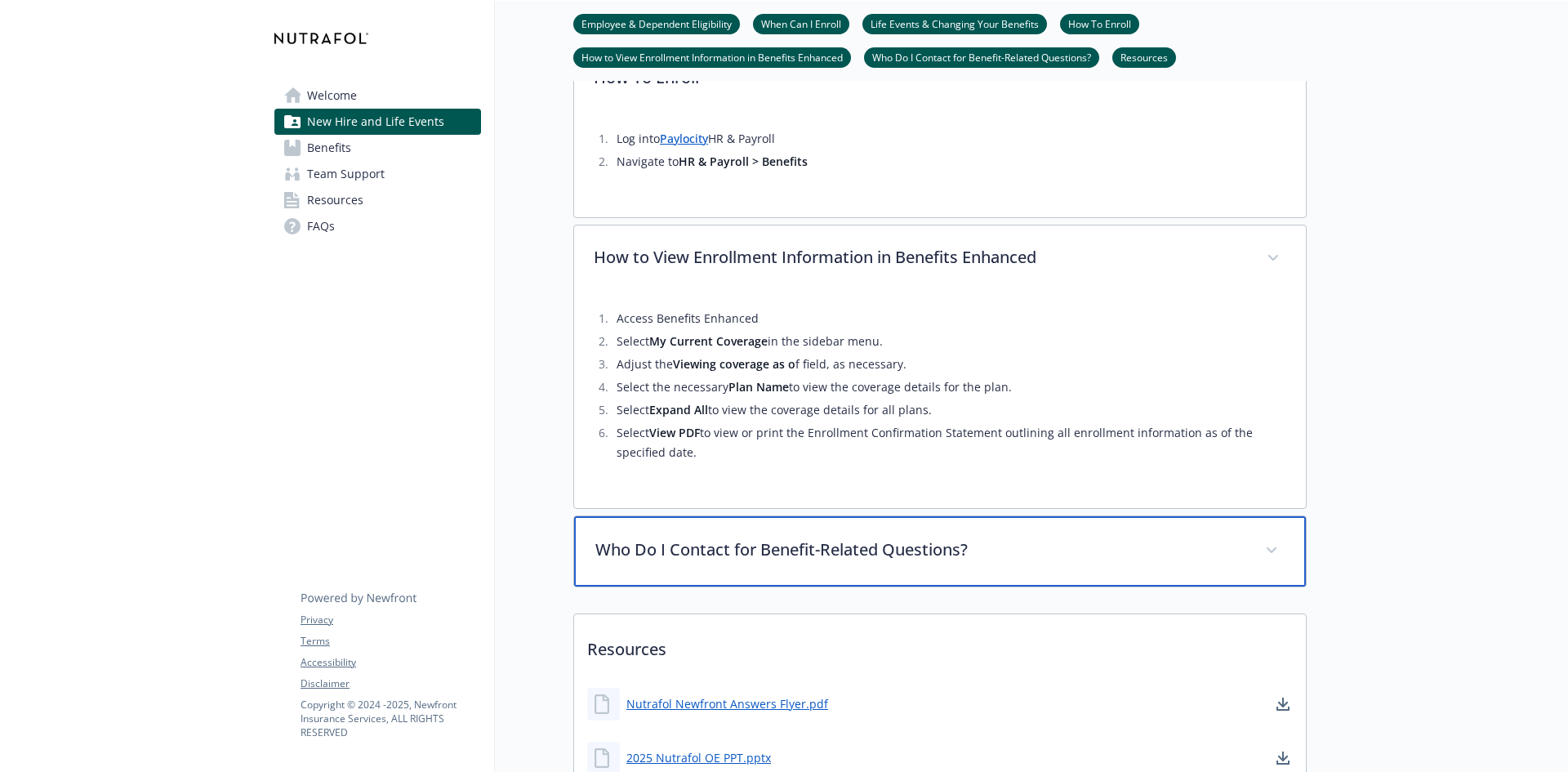
click at [1061, 533] on div "Who Do I Contact for Benefit-Related Questions?" at bounding box center [940, 551] width 732 height 71
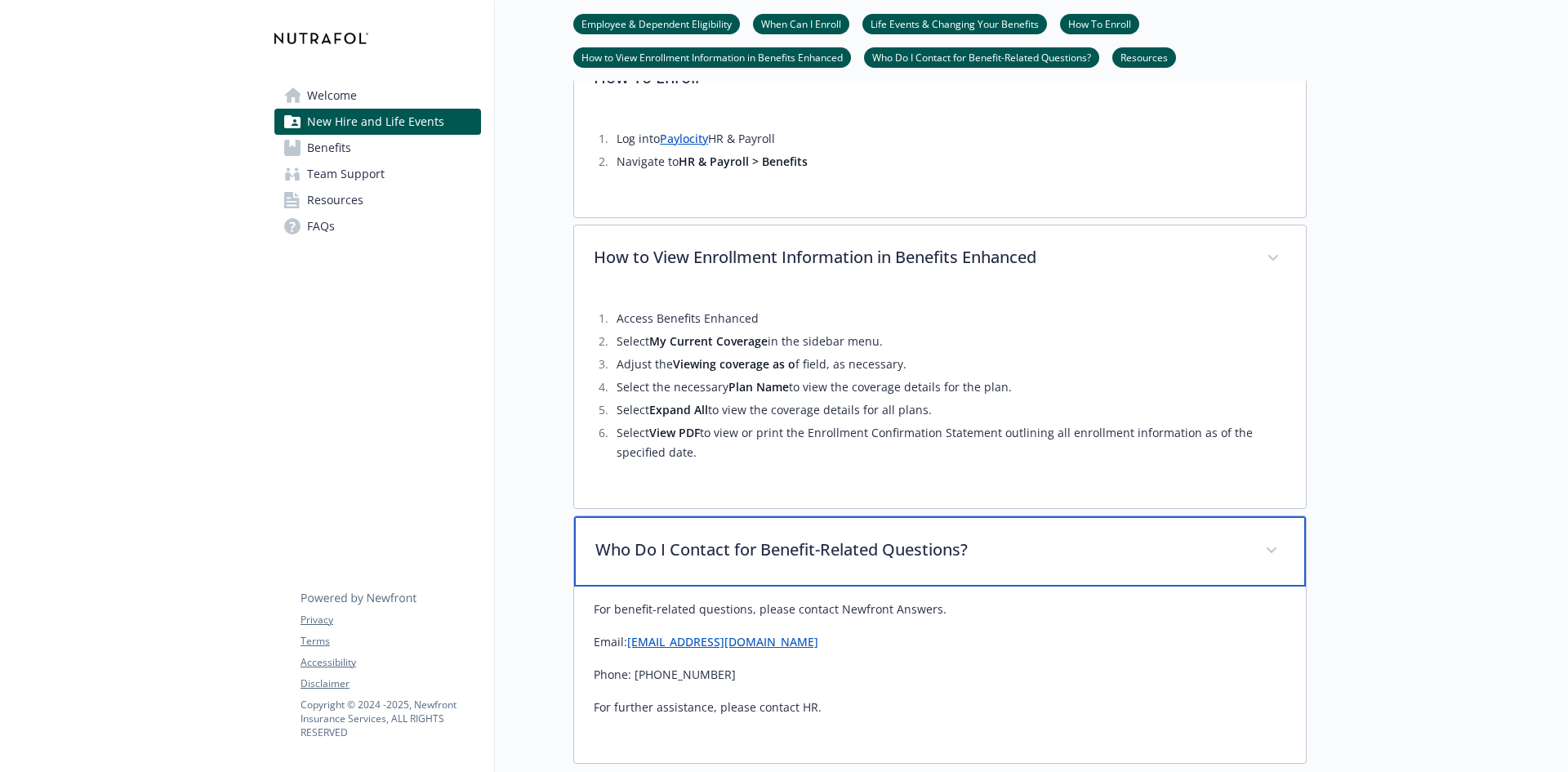
click at [1061, 533] on div "Who Do I Contact for Benefit-Related Questions?" at bounding box center [940, 551] width 732 height 71
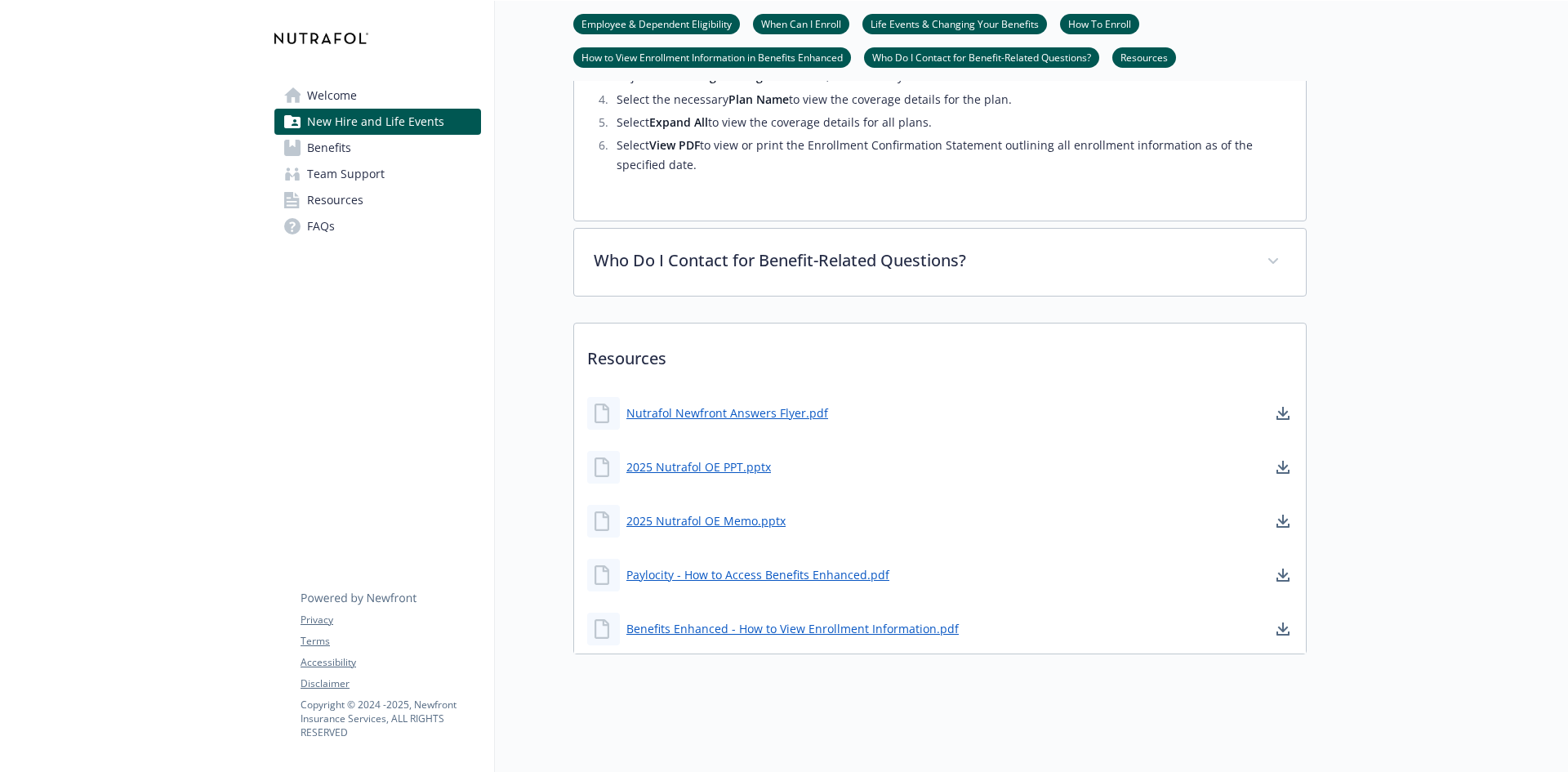
scroll to position [1851, 12]
click at [368, 140] on link "Benefits" at bounding box center [377, 148] width 206 height 26
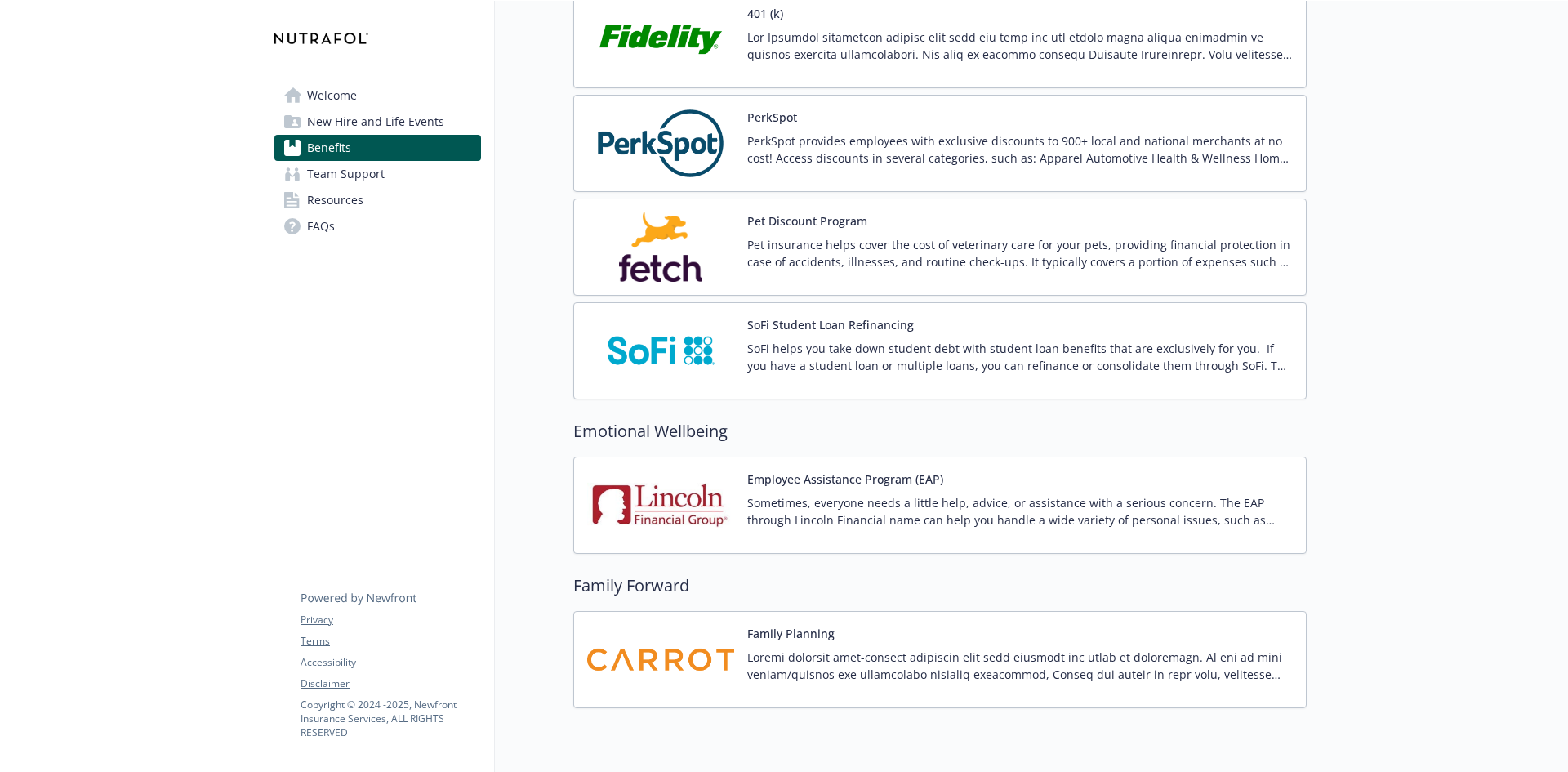
scroll to position [3049, 12]
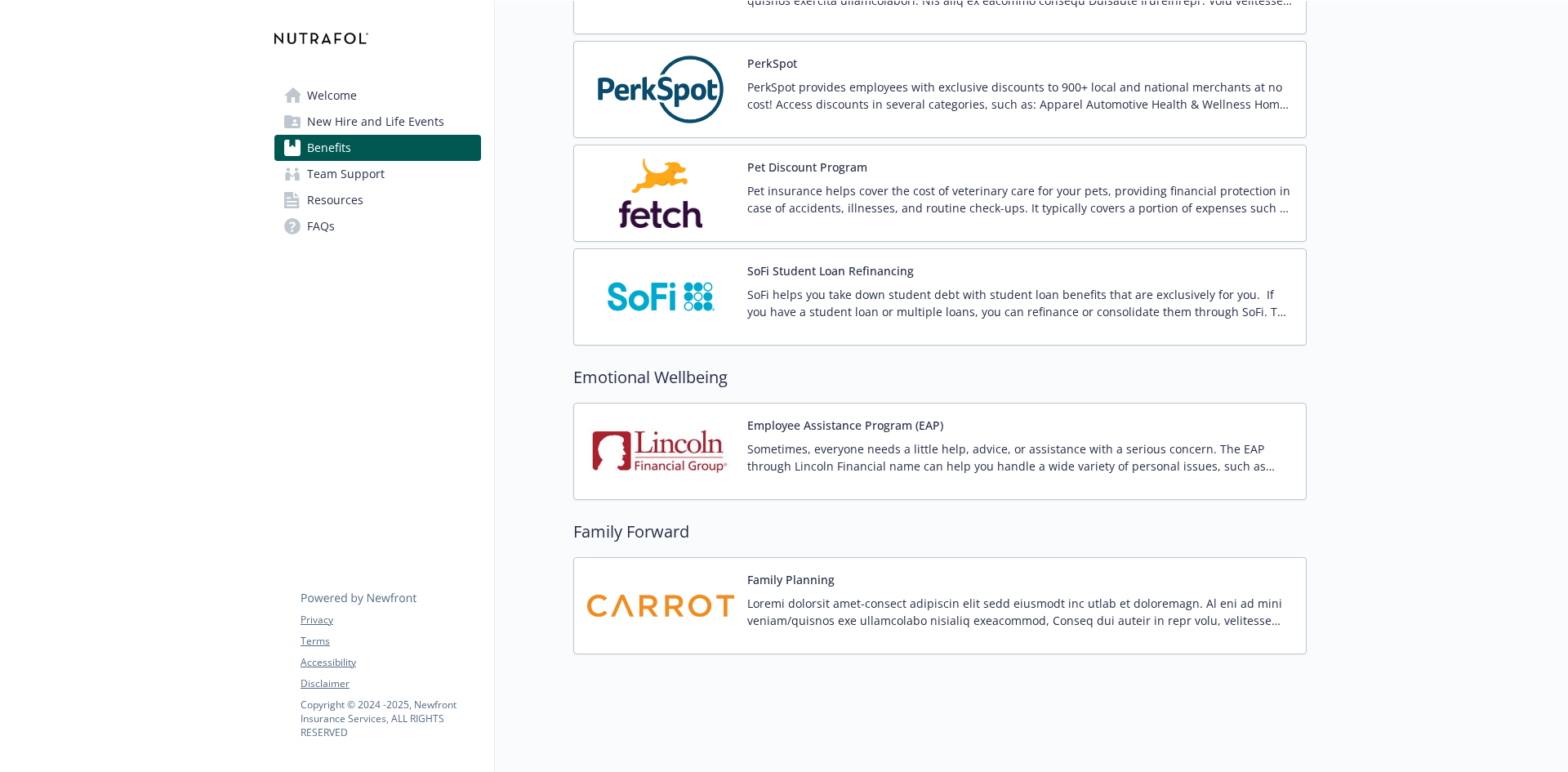
click at [411, 184] on link "Team Support" at bounding box center [377, 174] width 206 height 26
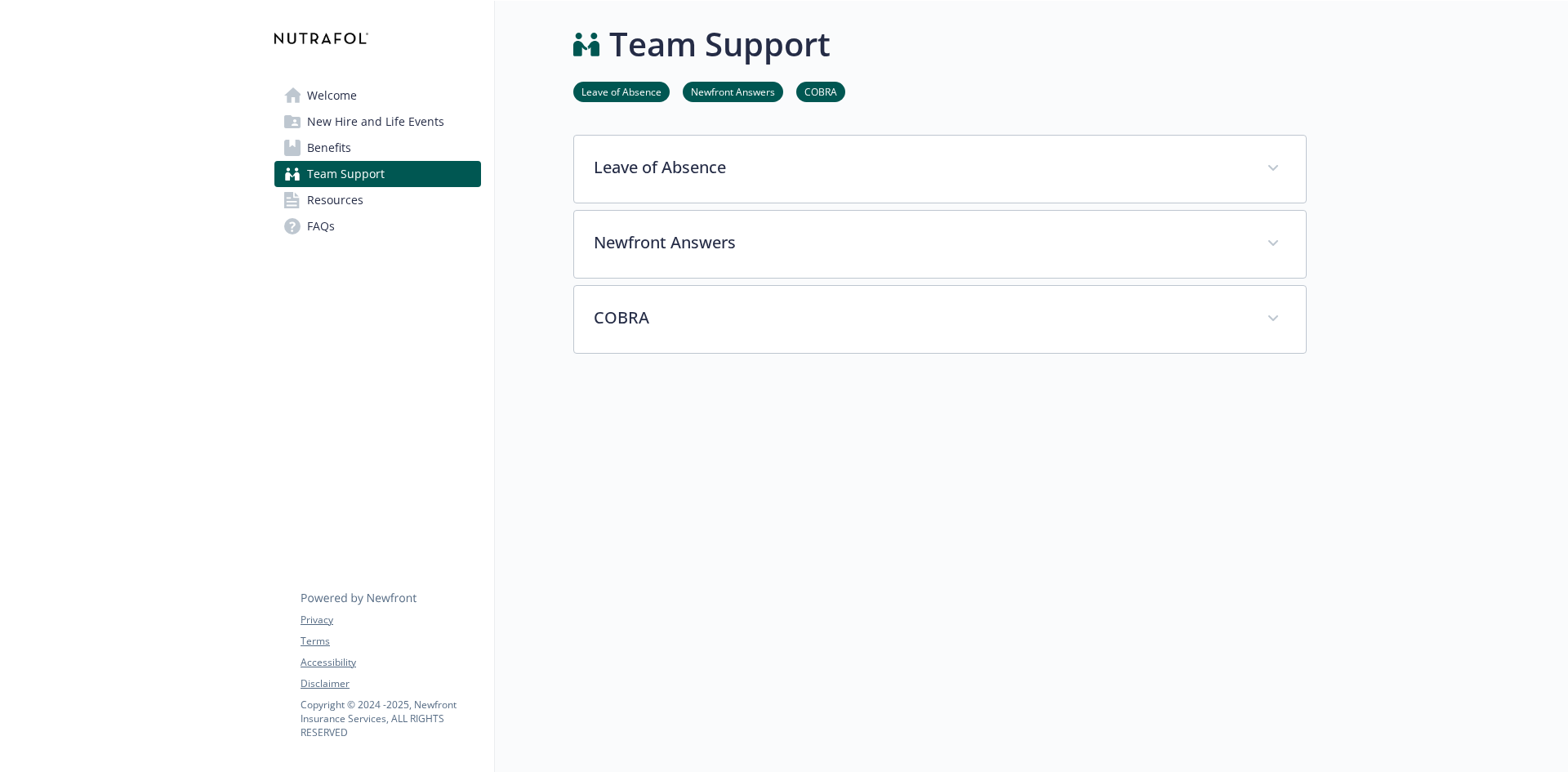
click at [399, 206] on link "Resources" at bounding box center [377, 200] width 206 height 26
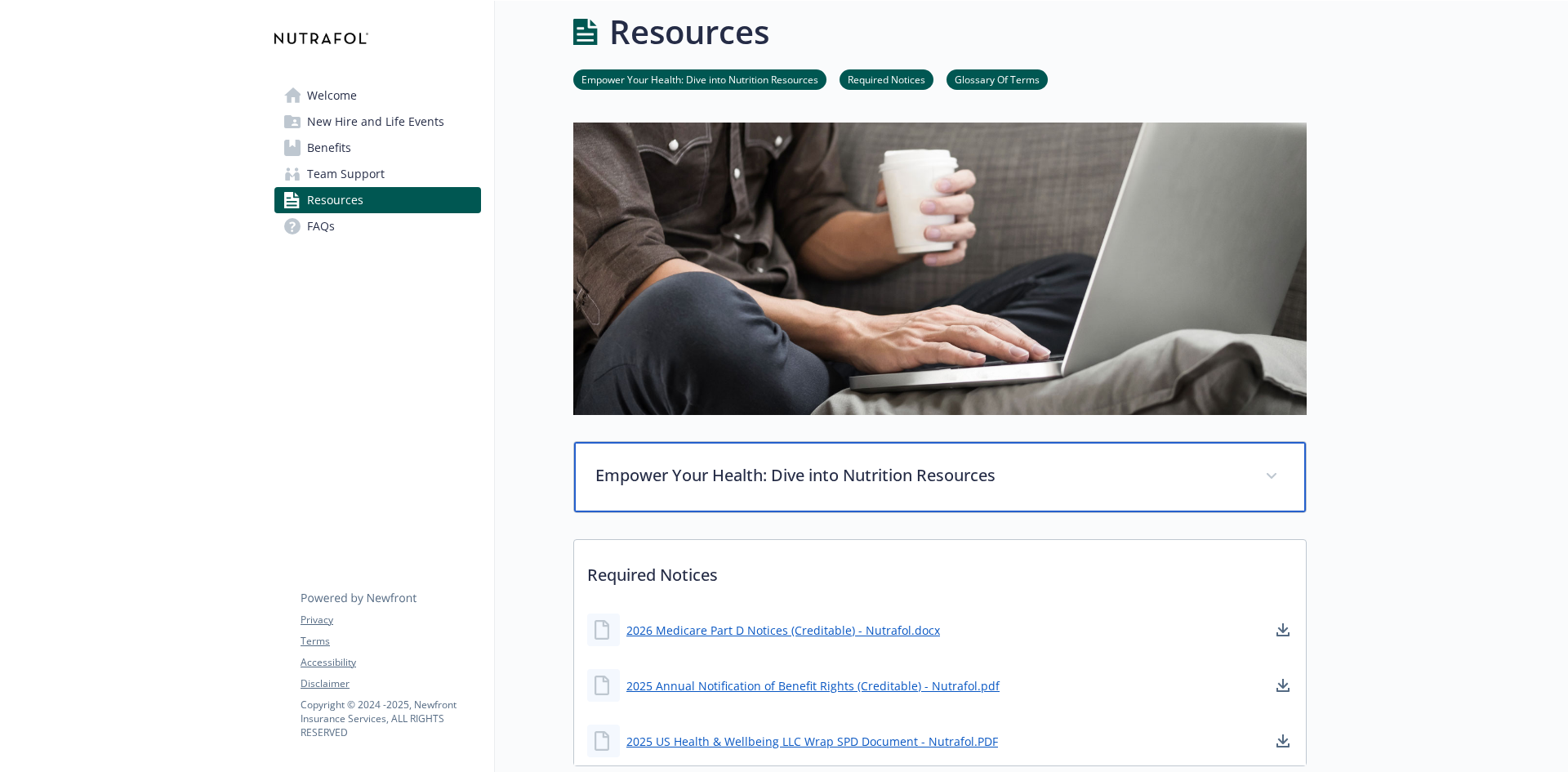
click at [755, 483] on p "Empower Your Health: Dive into Nutrition Resources" at bounding box center [921, 475] width 651 height 25
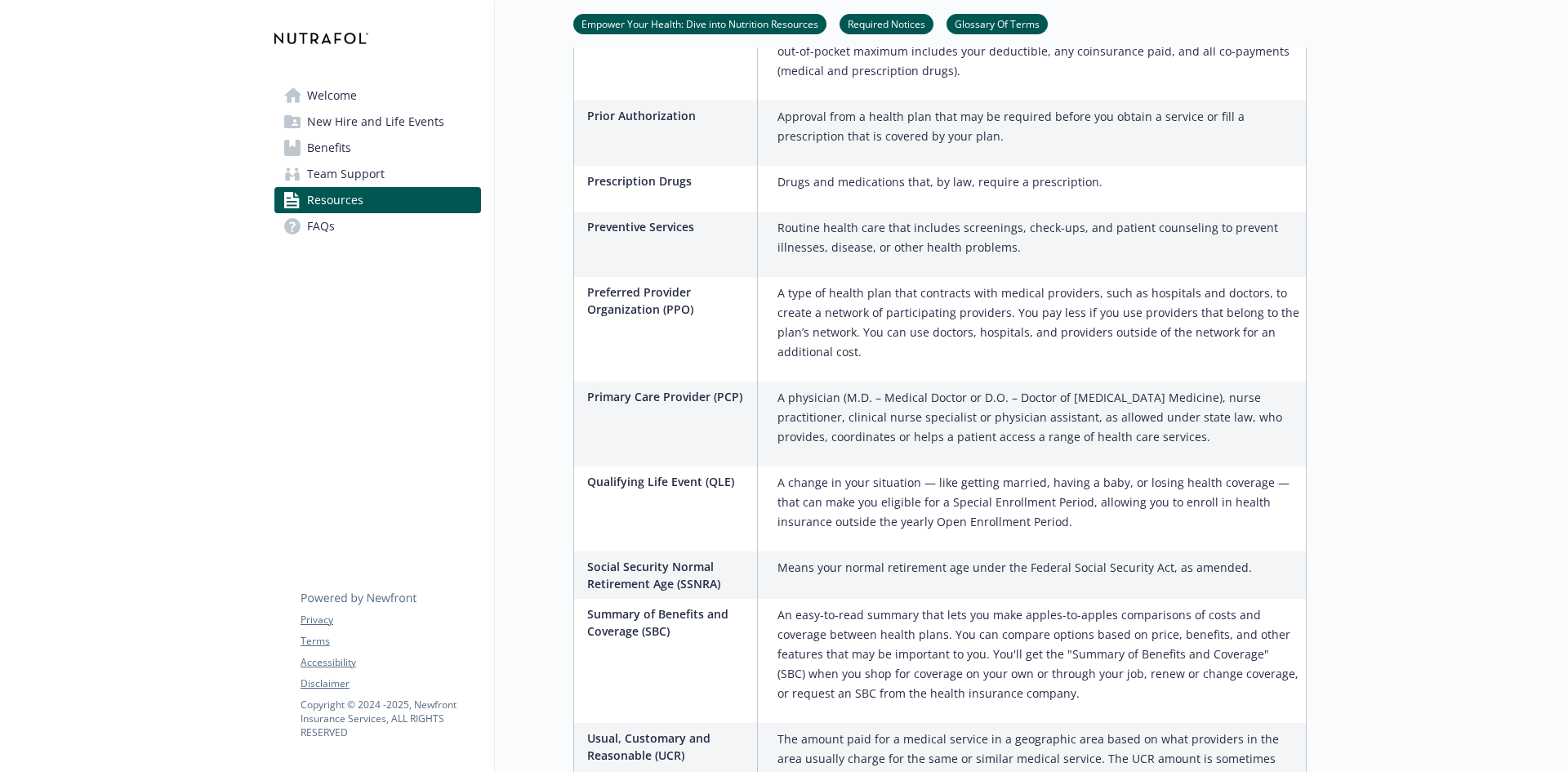
scroll to position [3672, 12]
